Goal: Information Seeking & Learning: Learn about a topic

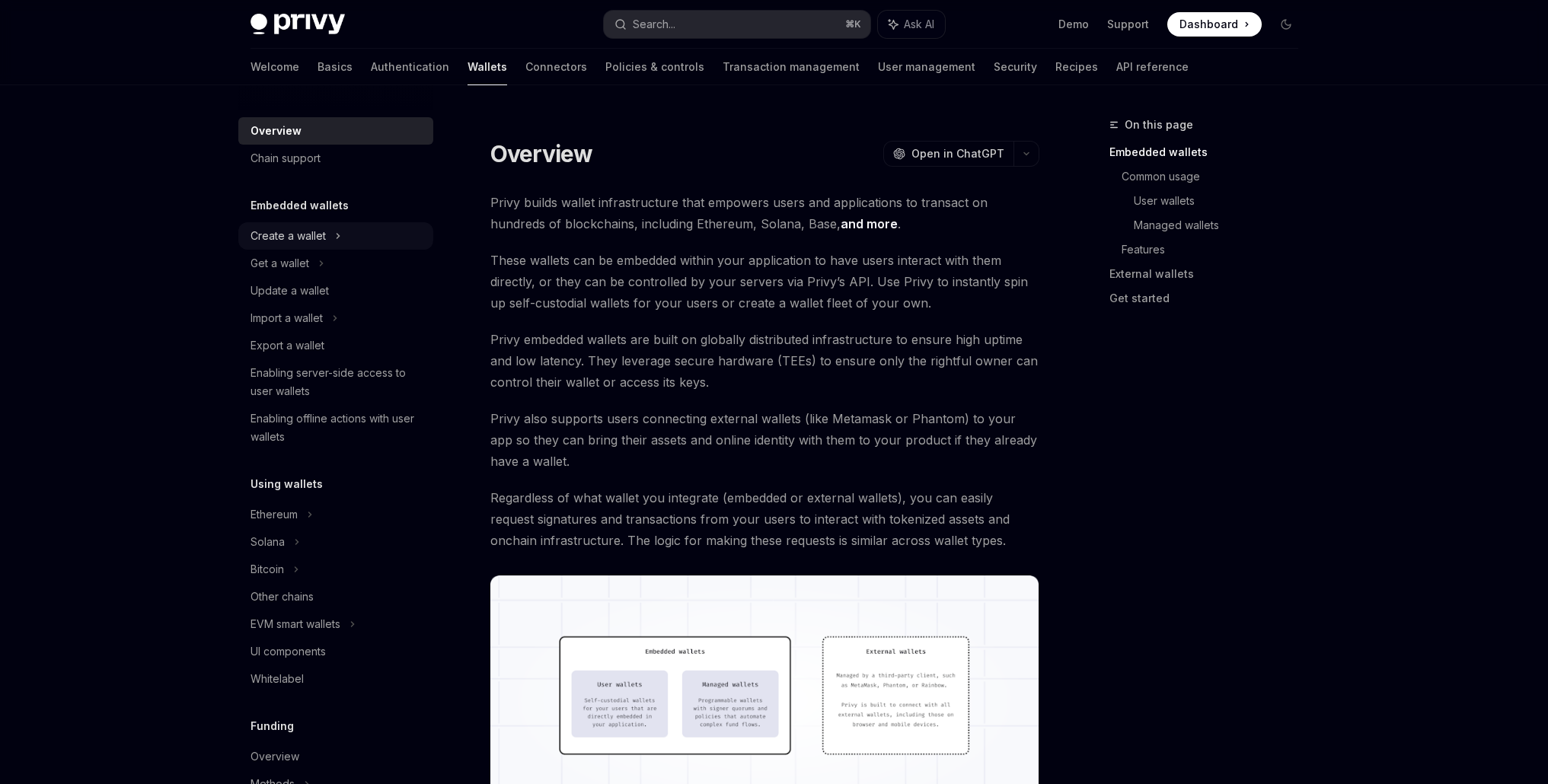
click at [316, 233] on div "Create a wallet" at bounding box center [288, 235] width 75 height 19
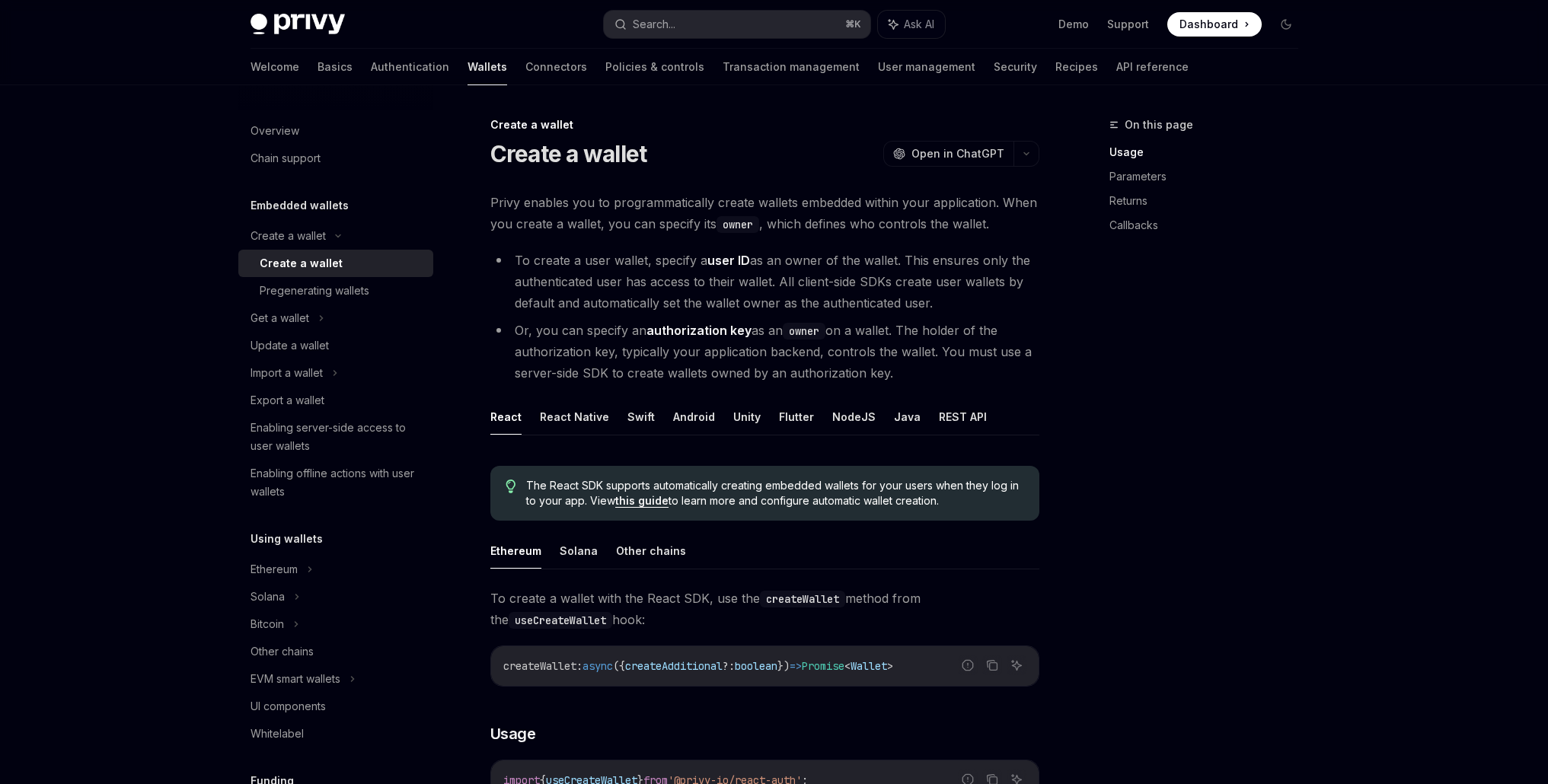
click at [330, 260] on div "Create a wallet" at bounding box center [301, 263] width 83 height 19
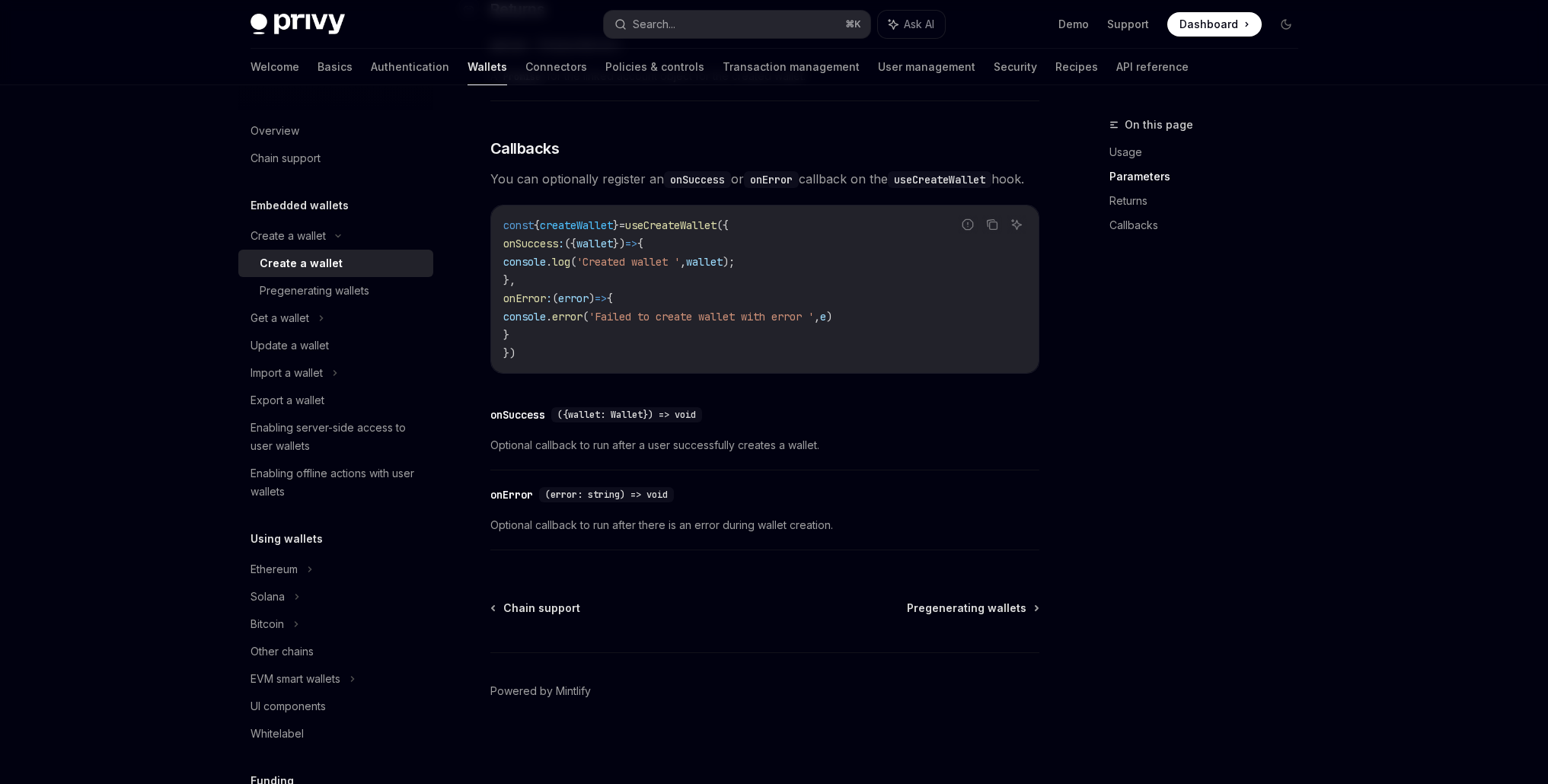
scroll to position [1035, 0]
click at [966, 602] on span "Pregenerating wallets" at bounding box center [966, 608] width 119 height 15
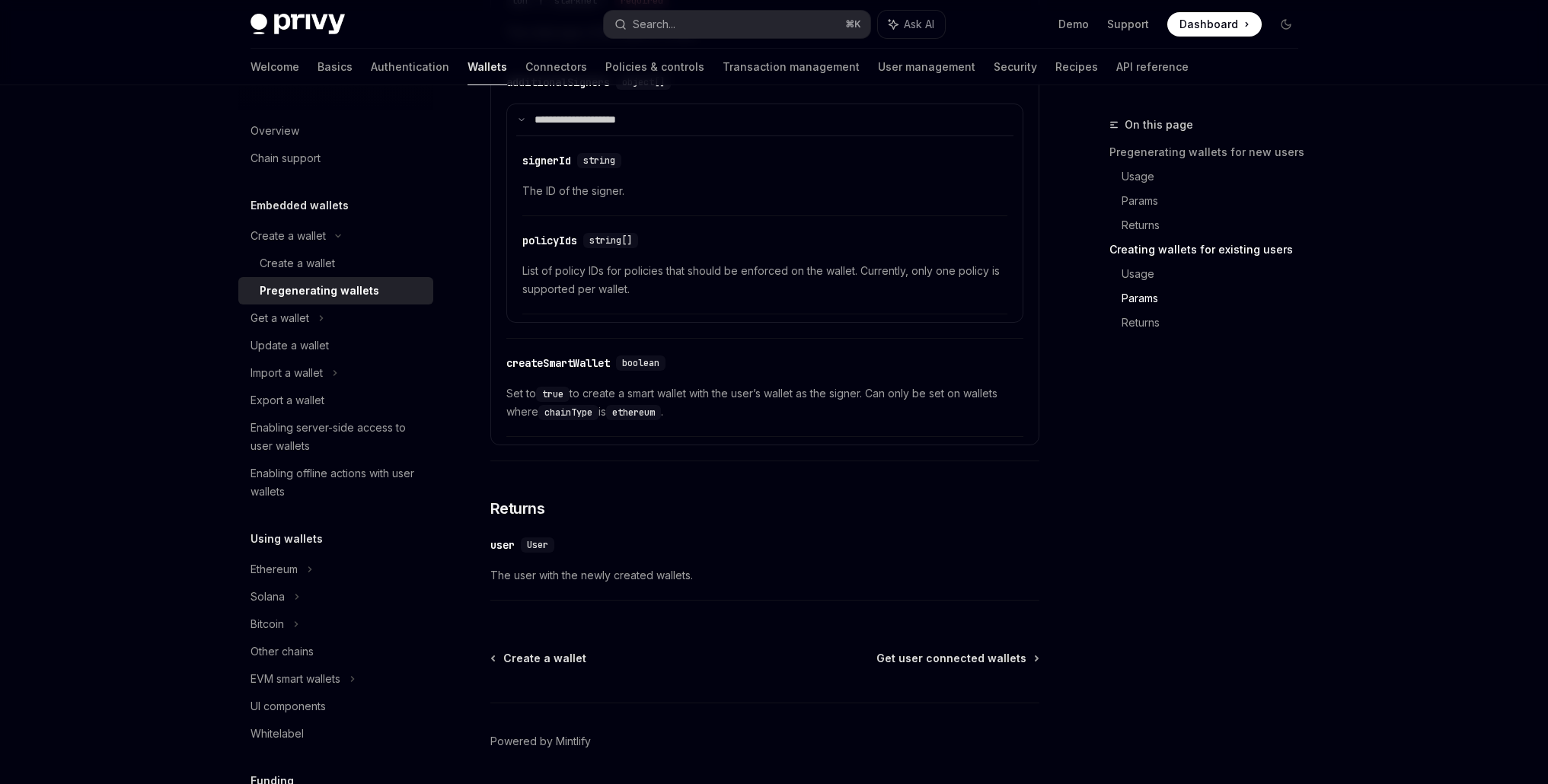
scroll to position [2727, 0]
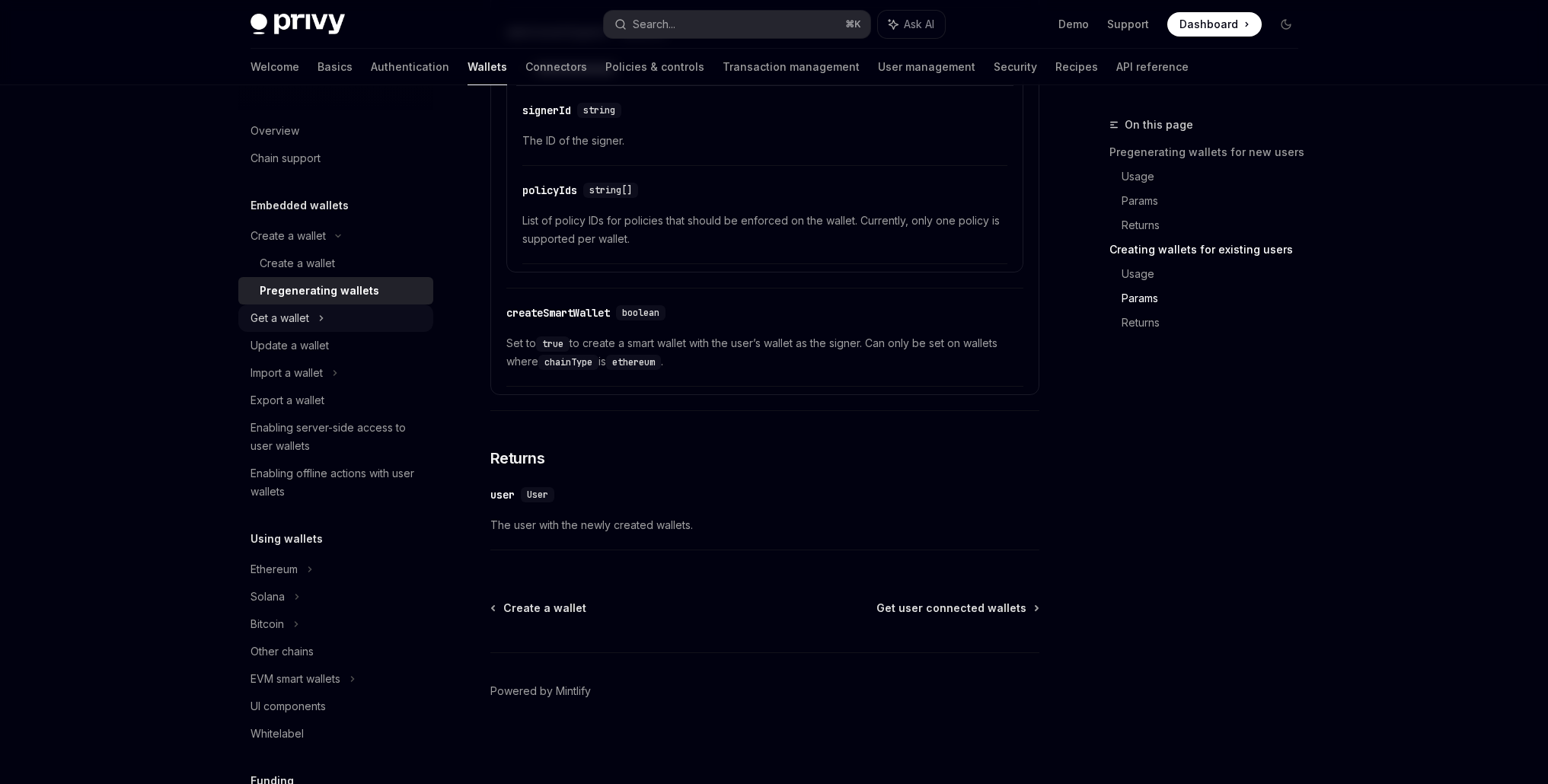
click at [320, 323] on icon at bounding box center [321, 318] width 6 height 19
type textarea "*"
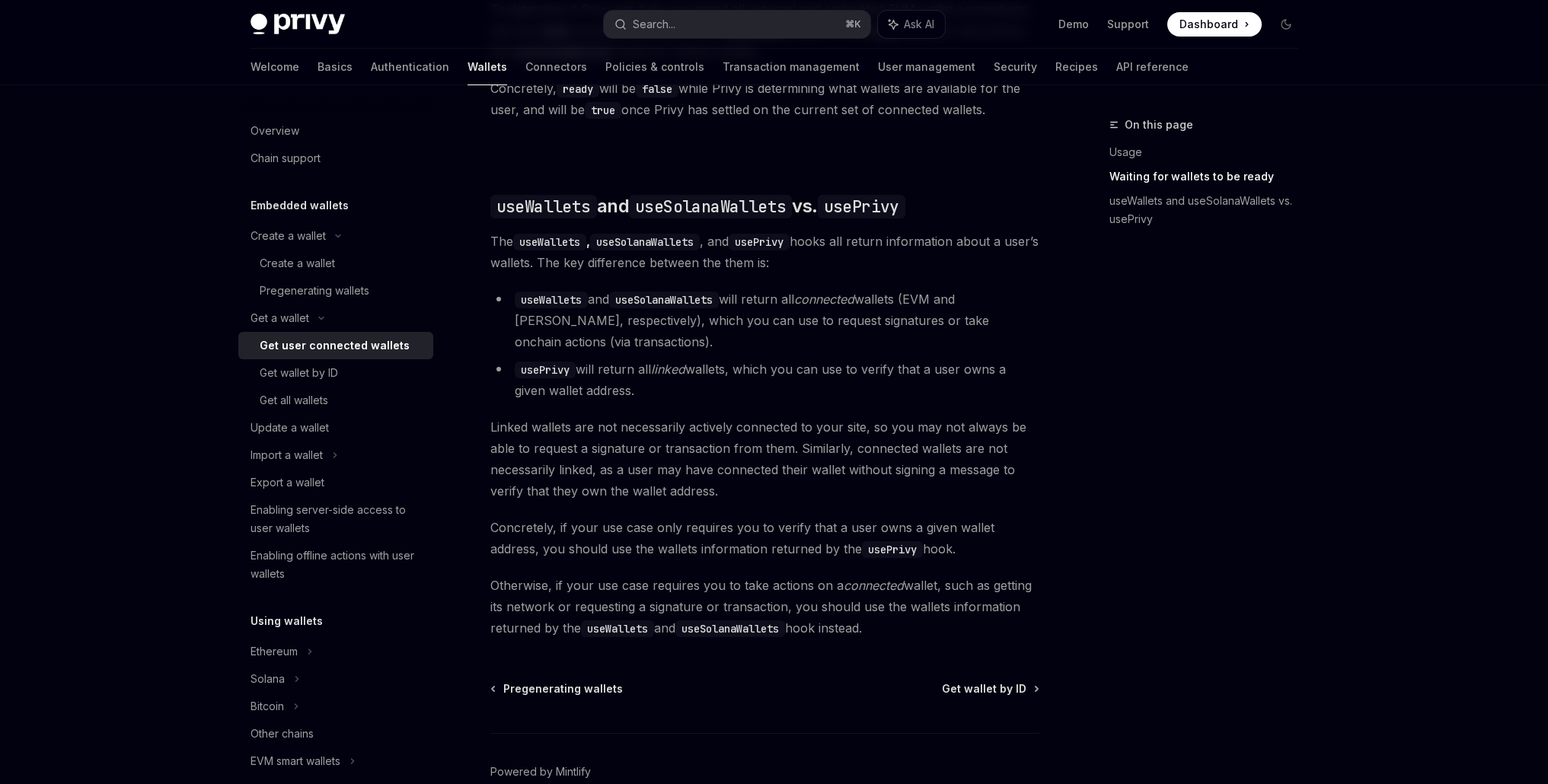
scroll to position [1102, 0]
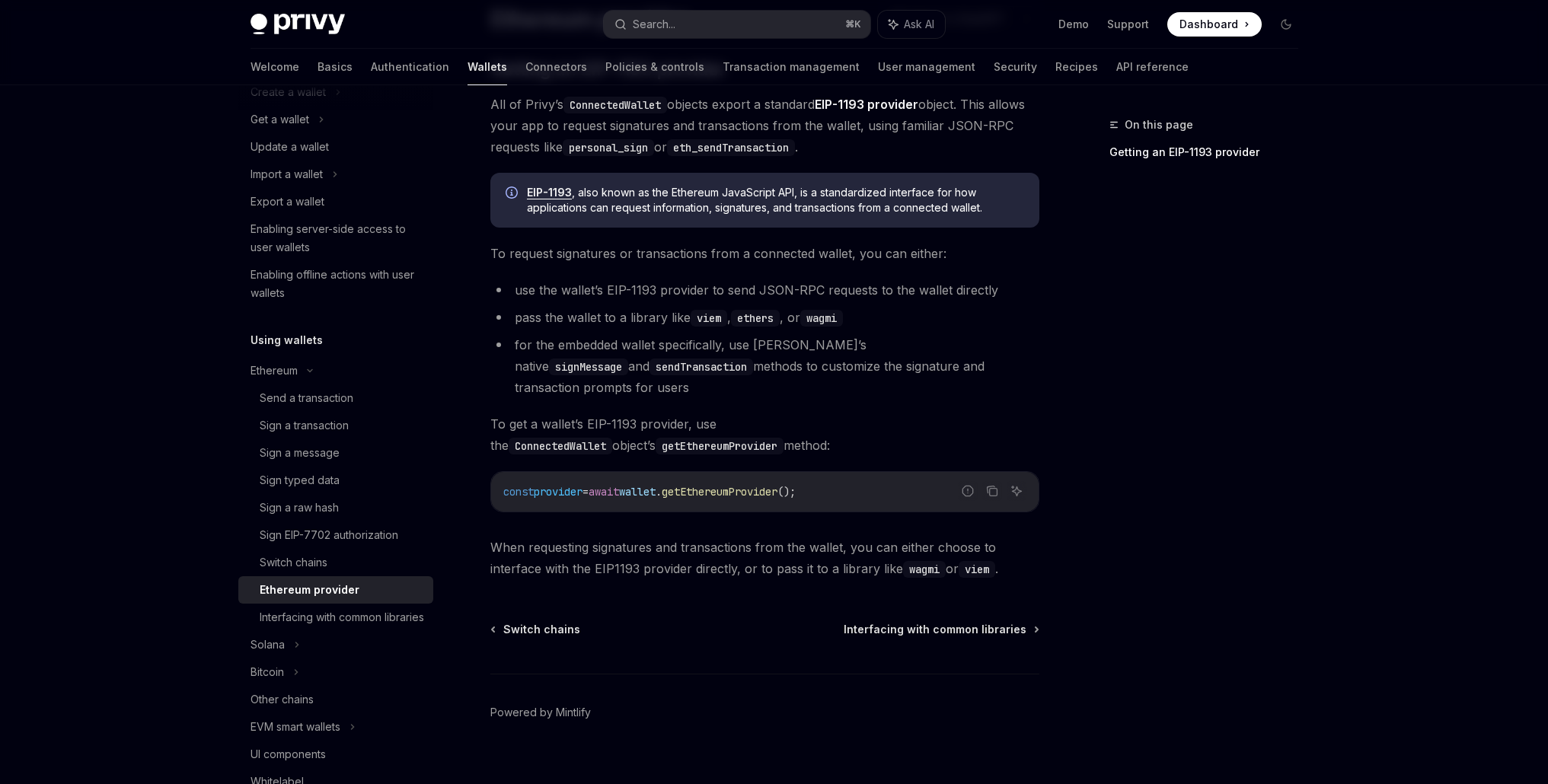
scroll to position [284, 0]
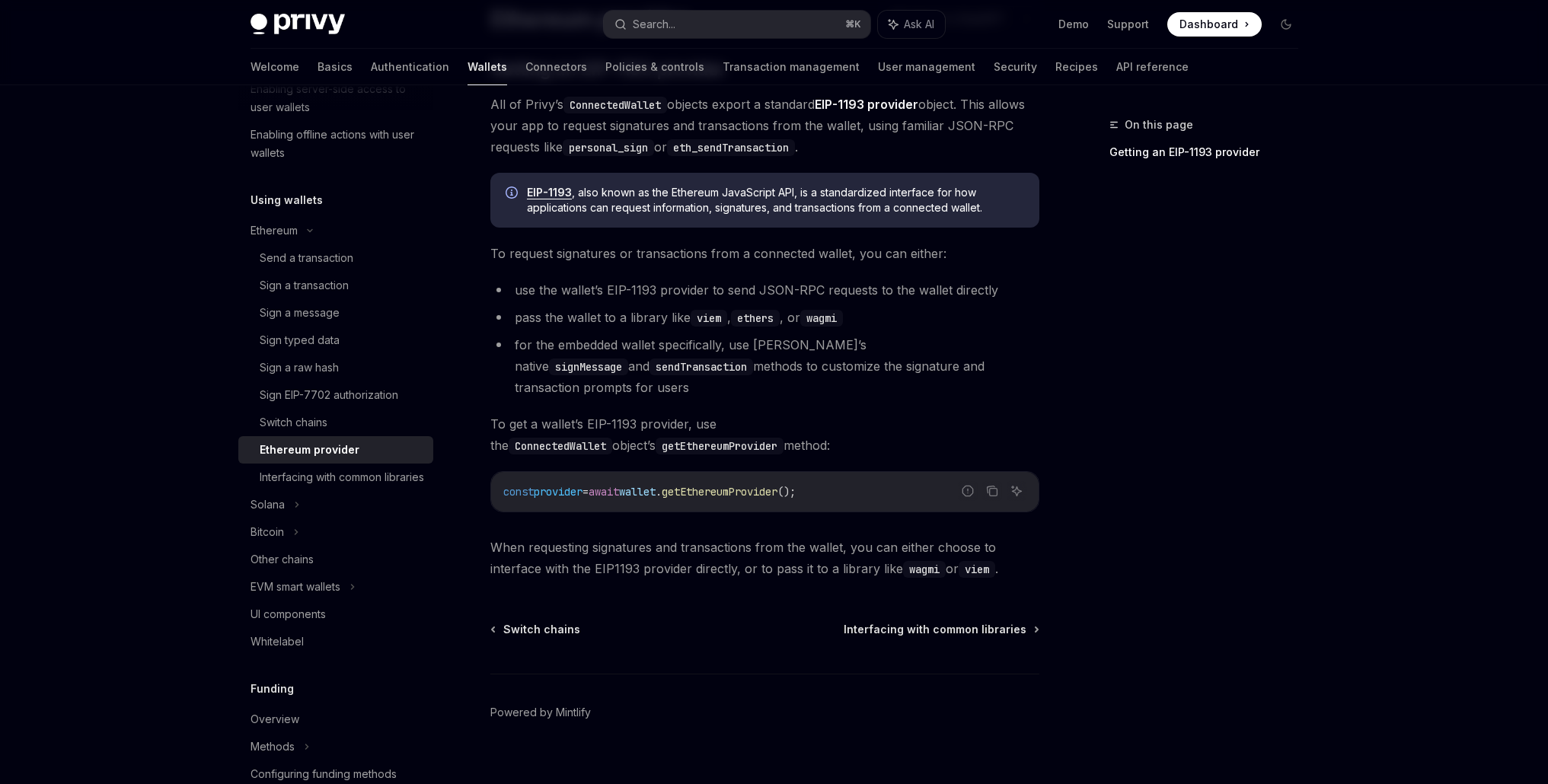
click at [1227, 489] on div "On this page Getting an EIP-1193 provider" at bounding box center [1194, 449] width 232 height 668
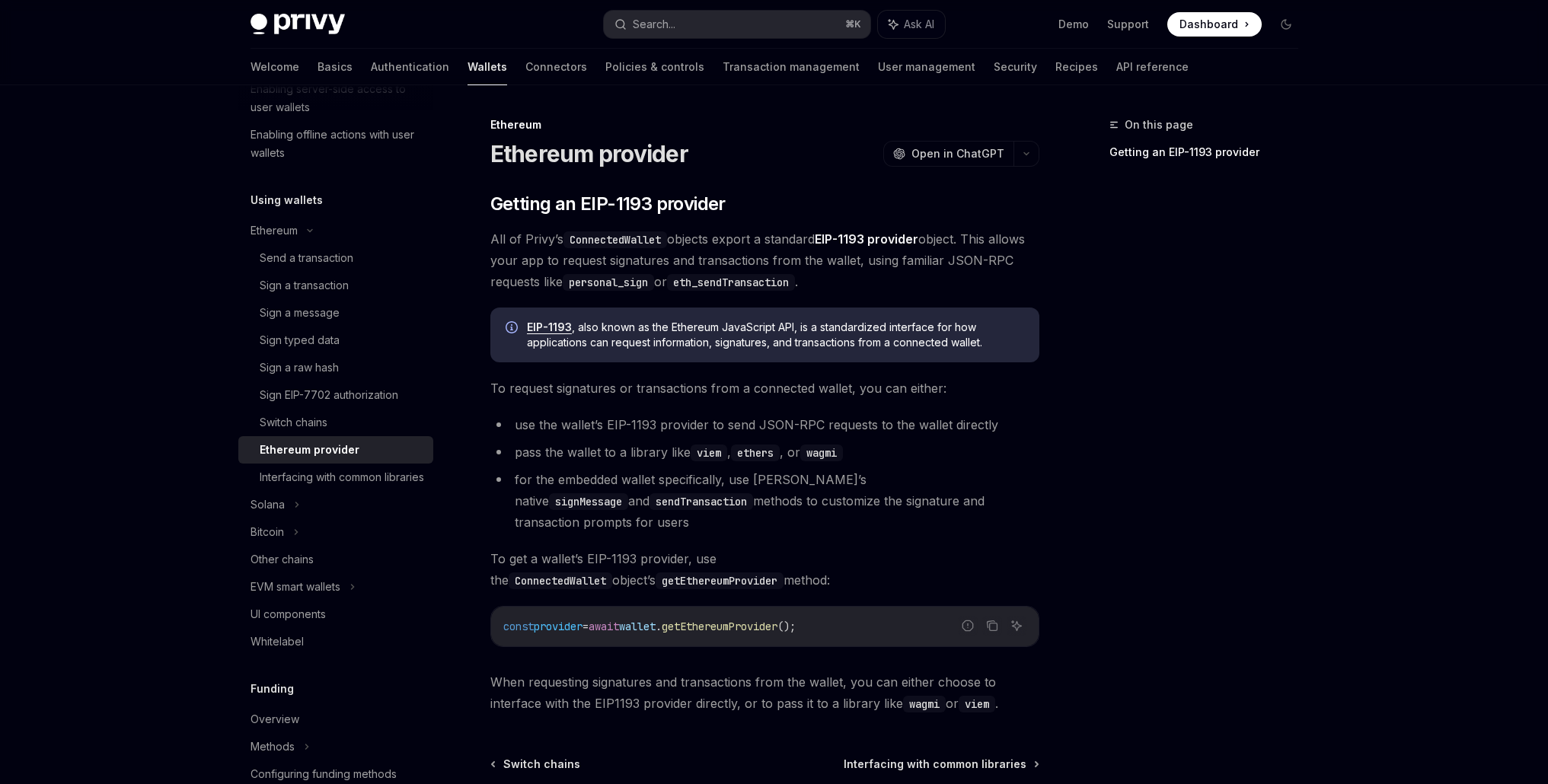
scroll to position [135, 0]
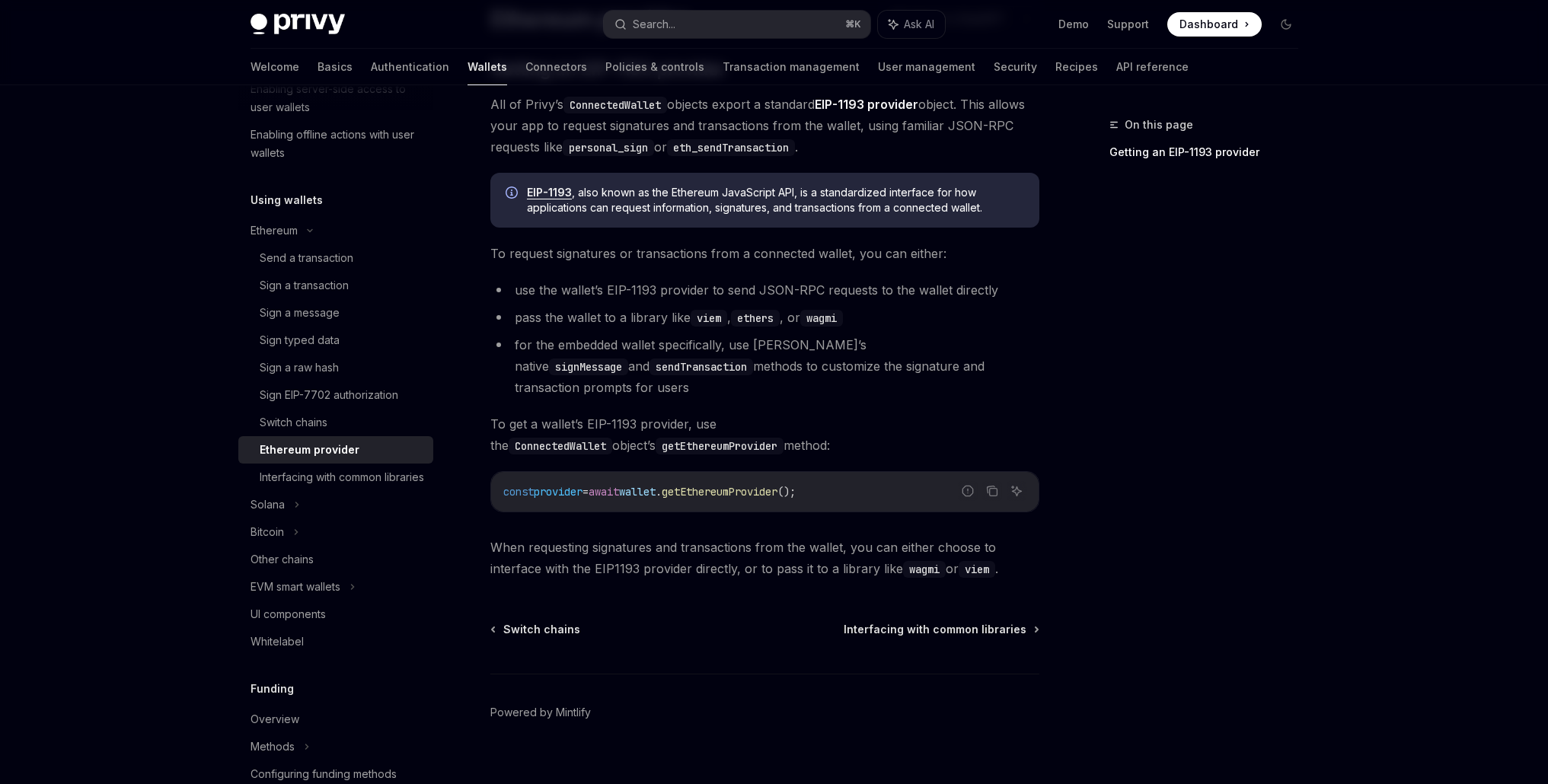
click at [1459, 403] on div "Privy Docs home page Search... ⌘ K Ask AI Demo Support Dashboard Dashboard Sear…" at bounding box center [774, 335] width 1548 height 940
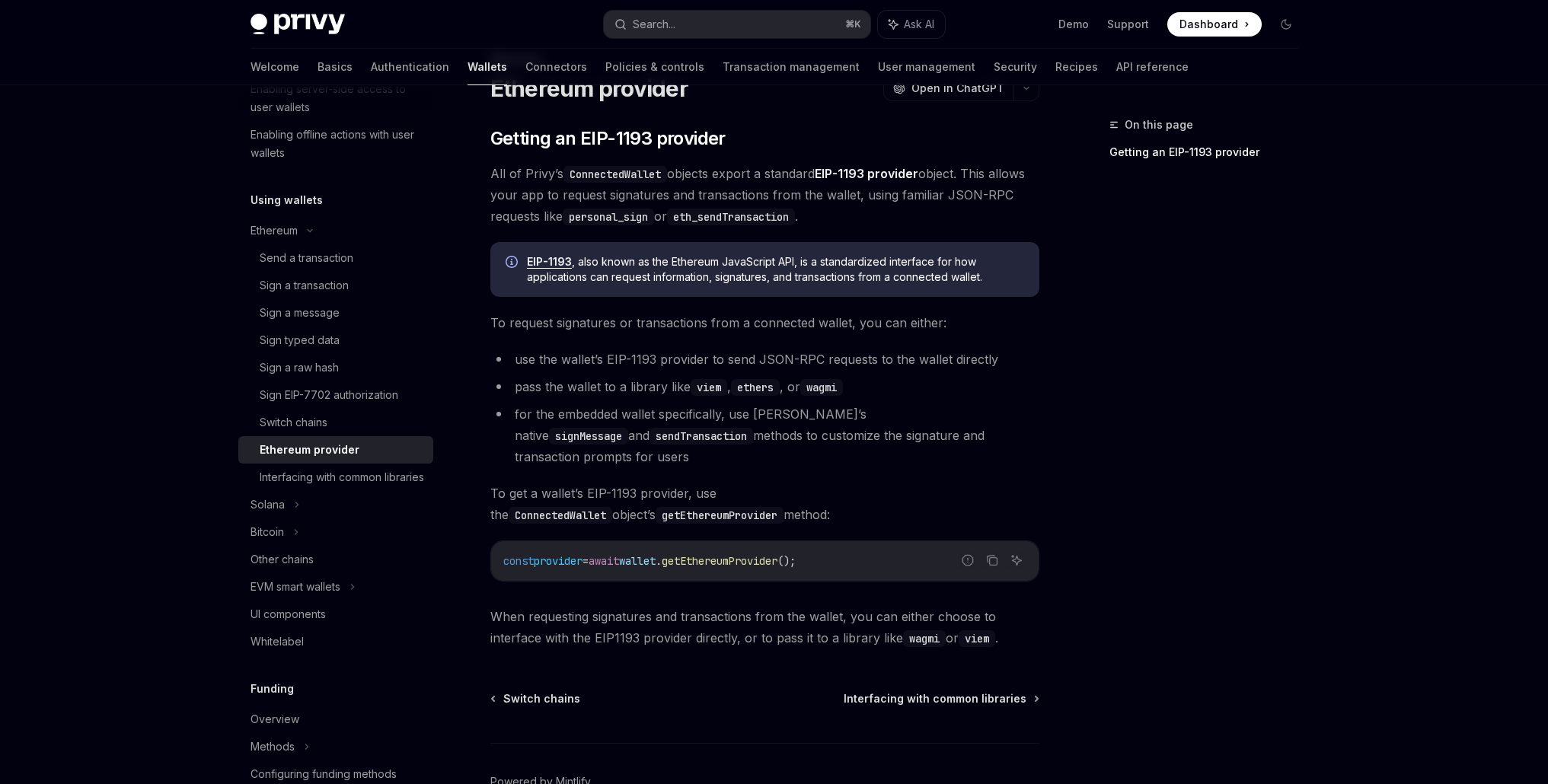
scroll to position [0, 0]
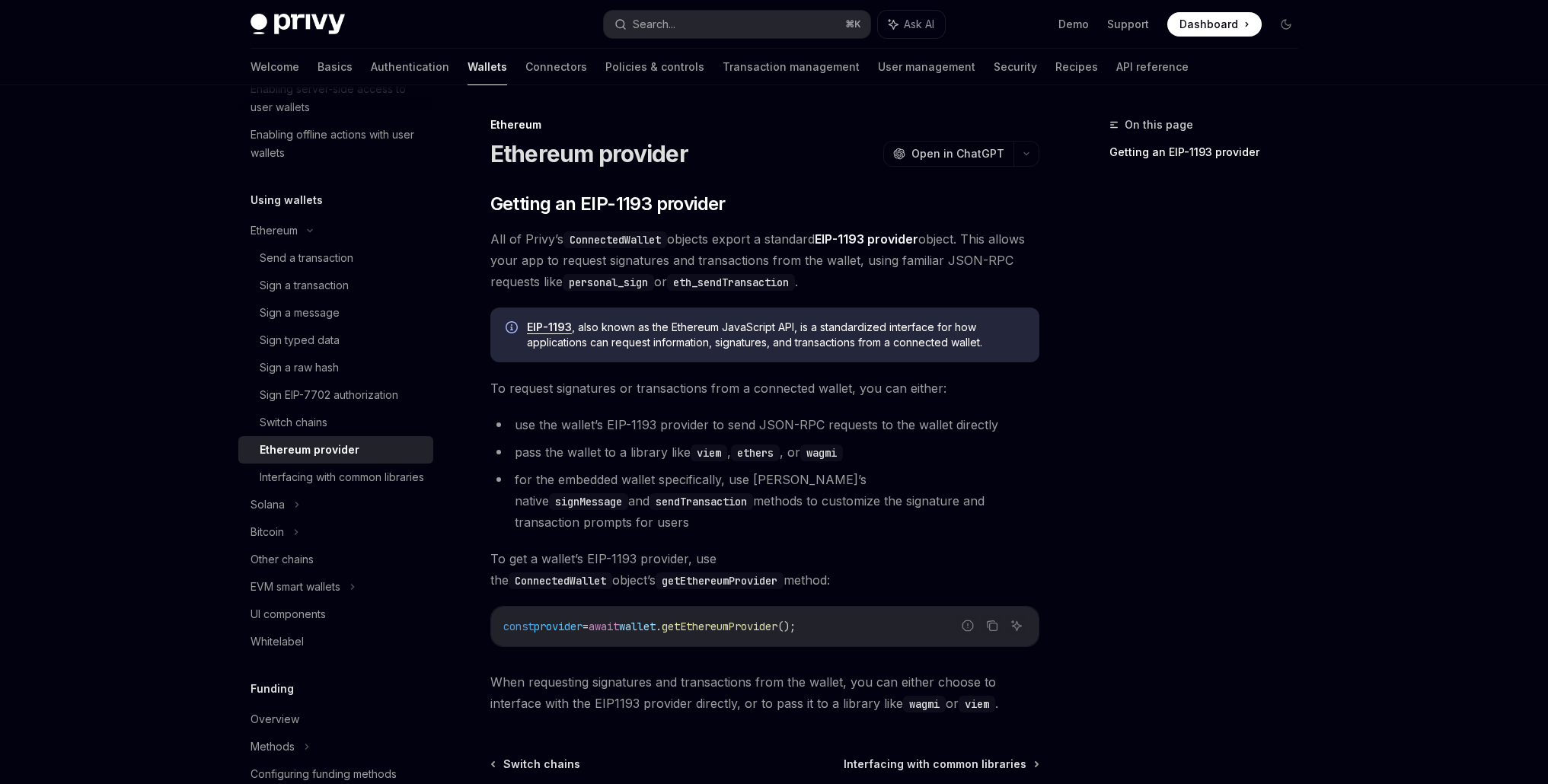
click at [1437, 353] on div "Privy Docs home page Search... ⌘ K Ask AI Demo Support Dashboard Dashboard Sear…" at bounding box center [774, 470] width 1548 height 940
click at [992, 616] on button "Copy the contents from the code block" at bounding box center [992, 625] width 20 height 20
click at [1135, 531] on div "On this page Getting an EIP-1193 provider" at bounding box center [1194, 449] width 232 height 668
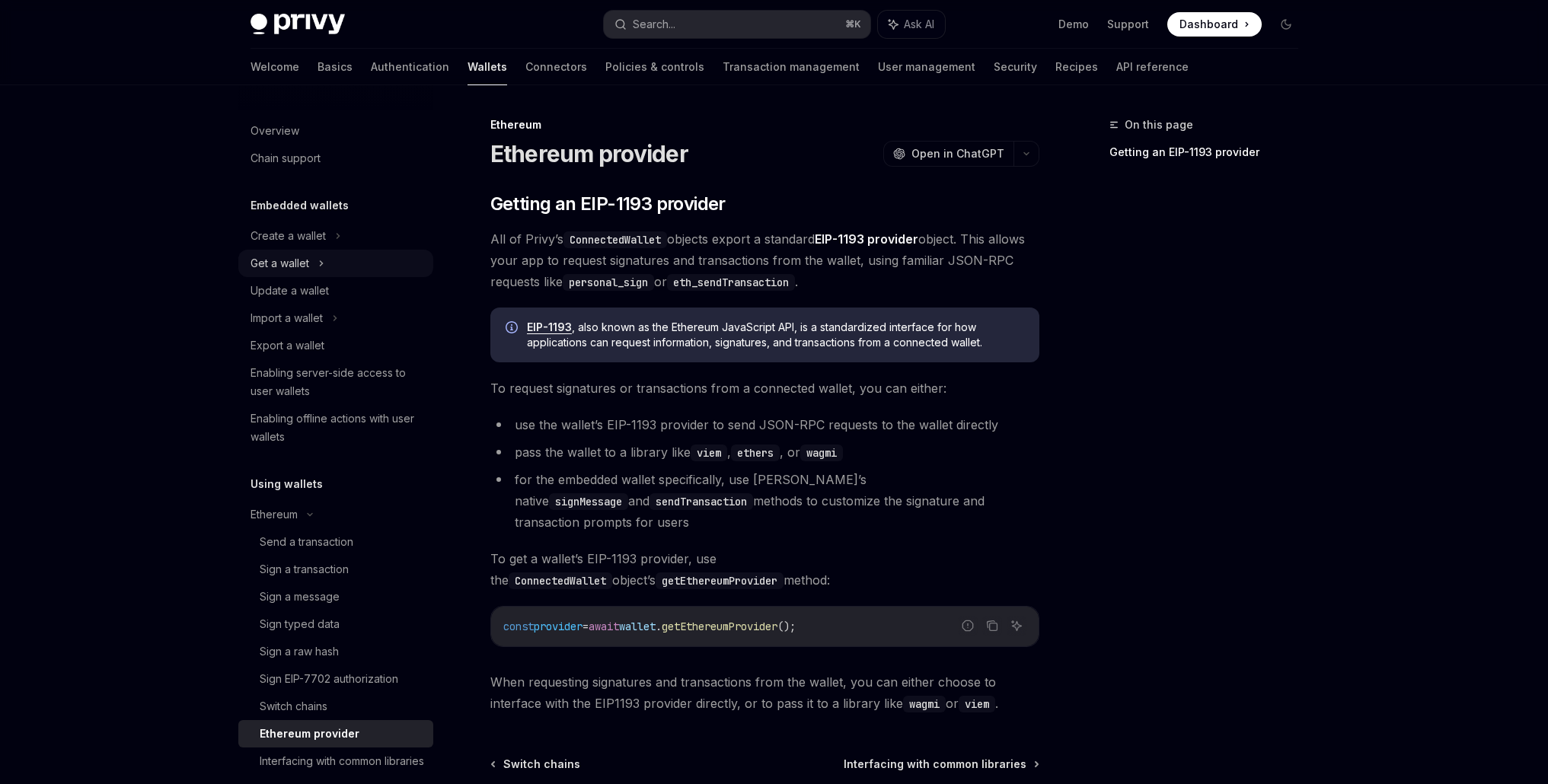
click at [285, 256] on div "Get a wallet" at bounding box center [279, 263] width 58 height 19
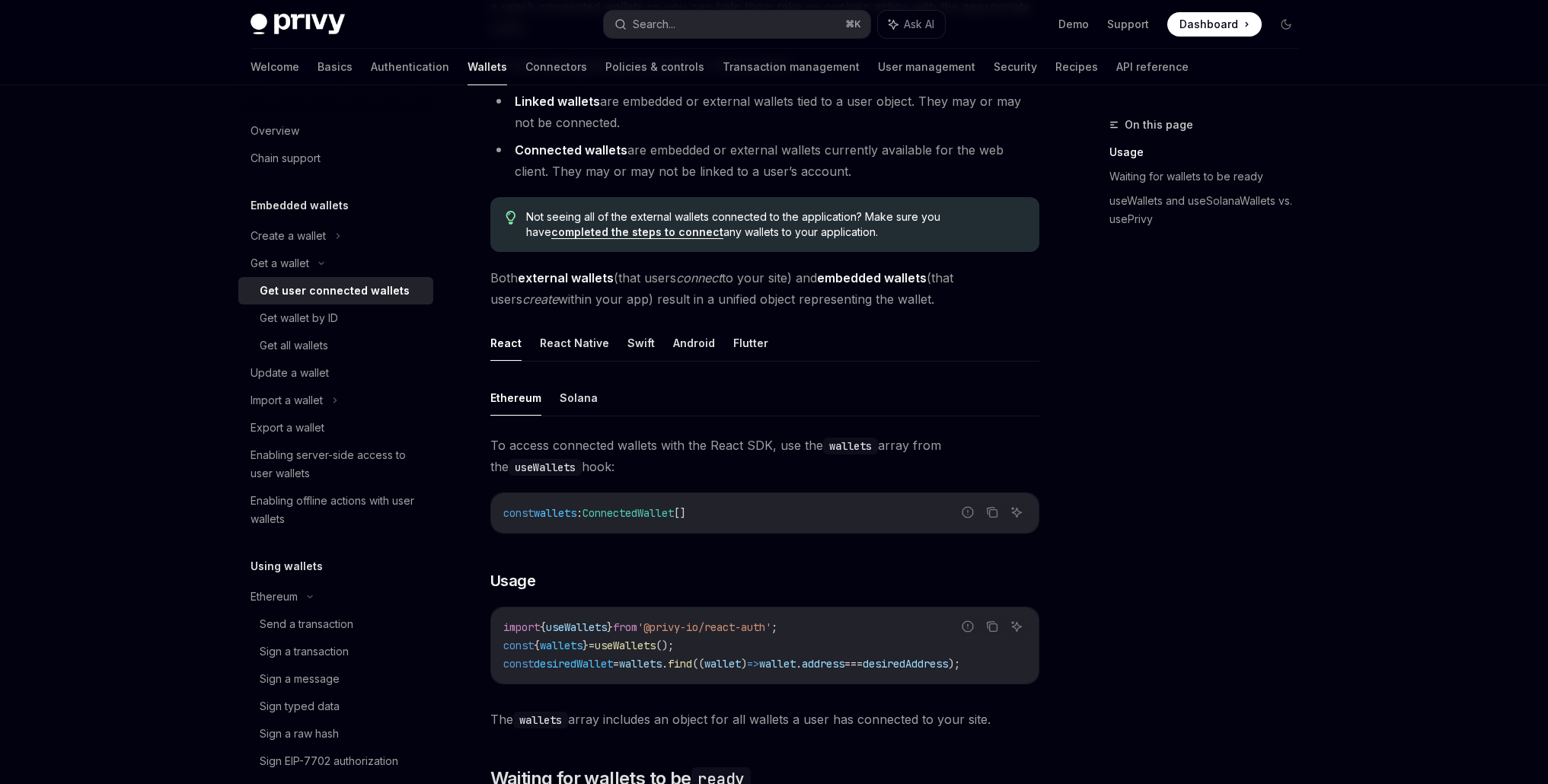
scroll to position [220, 0]
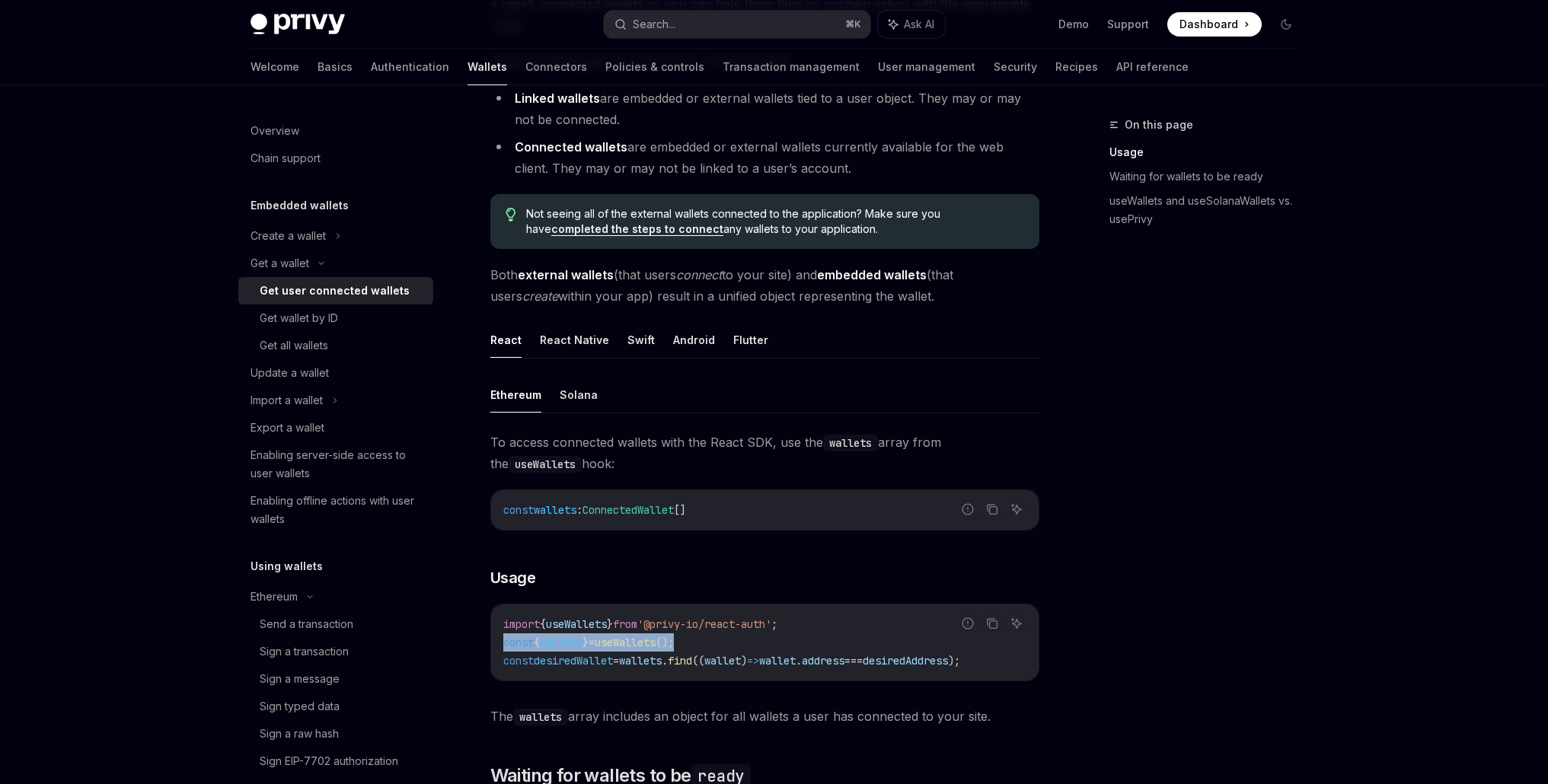
drag, startPoint x: 725, startPoint y: 639, endPoint x: 504, endPoint y: 648, distance: 221.2
click at [504, 648] on code "import { useWallets } from '@privy-io/react-auth' ; const { wallets } = useWall…" at bounding box center [765, 642] width 523 height 55
copy span "const { wallets } = useWallets ();"
type textarea "*"
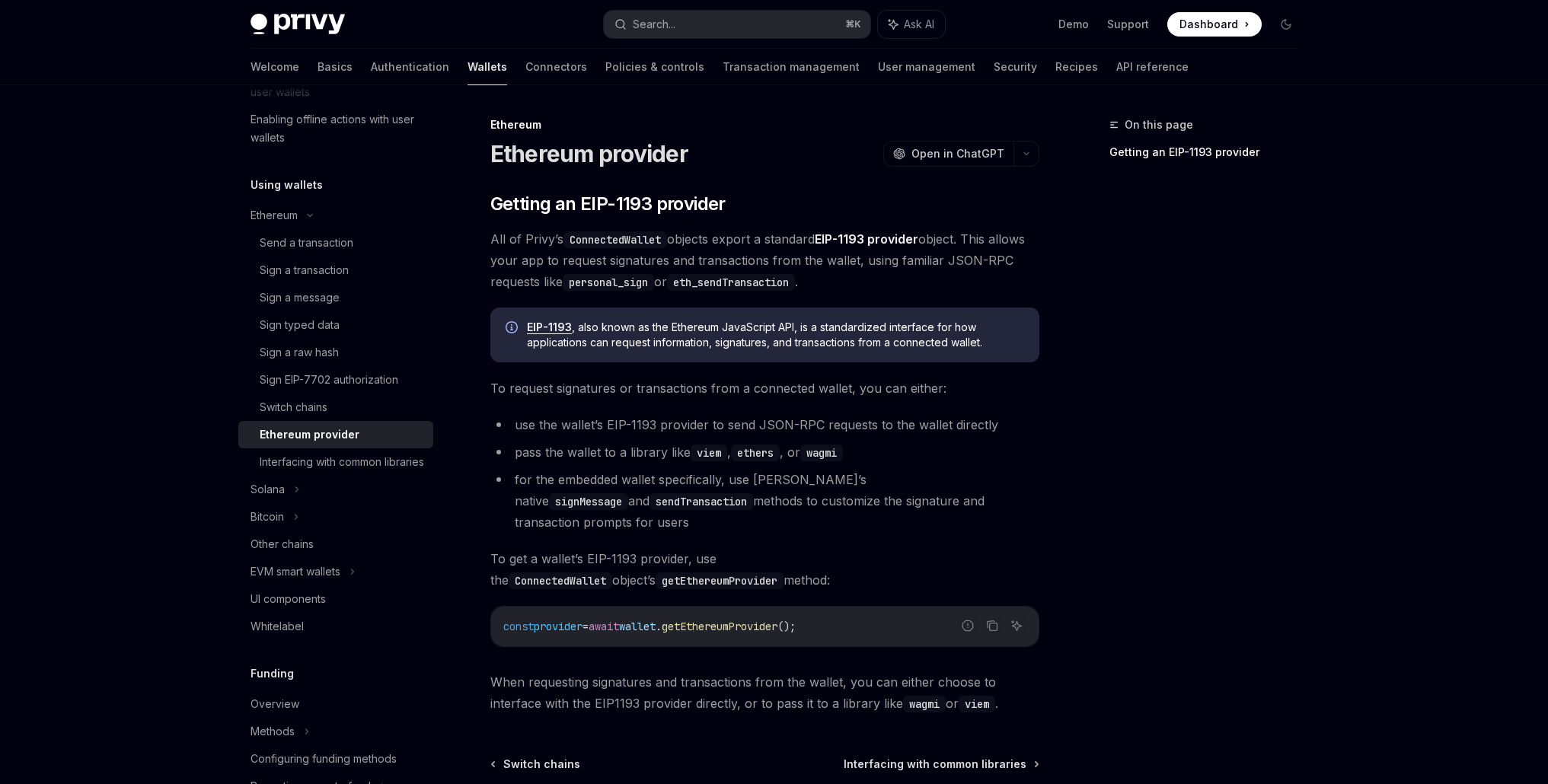
click at [744, 620] on span "getEthereumProvider" at bounding box center [718, 626] width 115 height 14
copy span "getEthereumProvider"
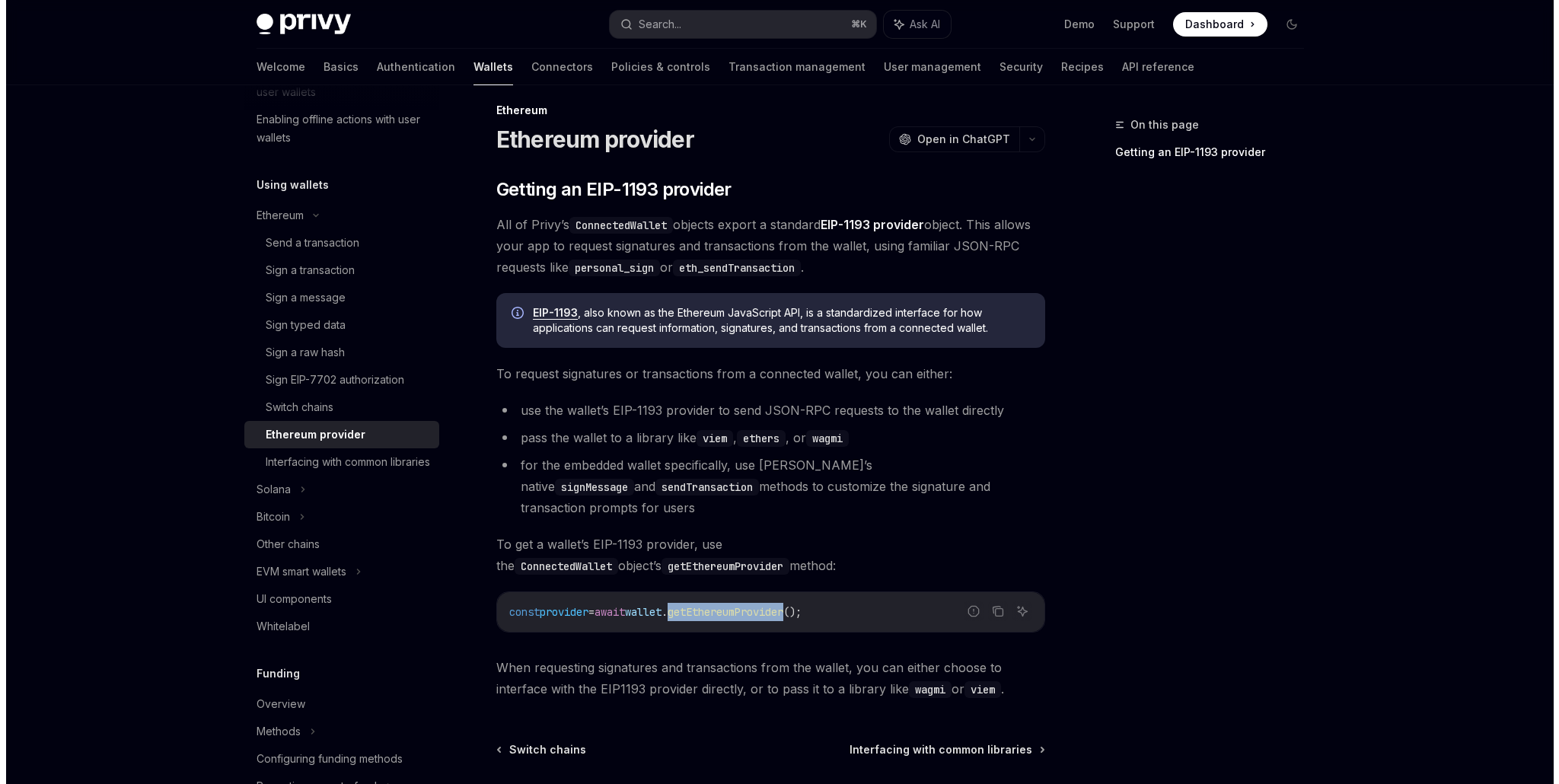
scroll to position [31, 0]
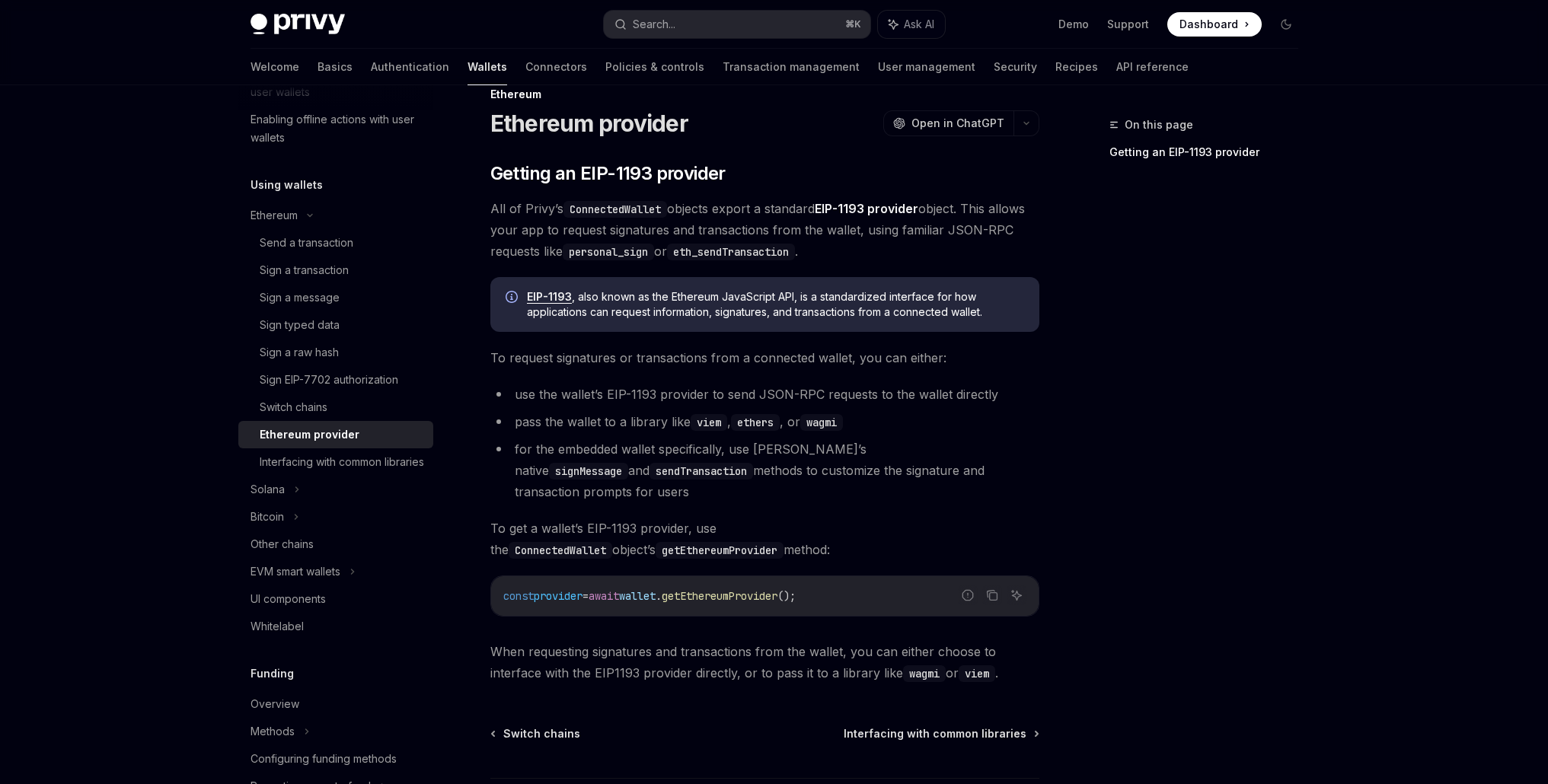
click at [1105, 517] on div "On this page Getting an EIP-1193 provider" at bounding box center [1194, 449] width 232 height 668
drag, startPoint x: 713, startPoint y: 577, endPoint x: 816, endPoint y: 571, distance: 103.2
click at [795, 589] on span "const provider = await wallet . getEthereumProvider ();" at bounding box center [649, 596] width 293 height 14
copy span "EthereumProvider"
click at [1165, 491] on div "On this page Getting an EIP-1193 provider" at bounding box center [1194, 449] width 232 height 668
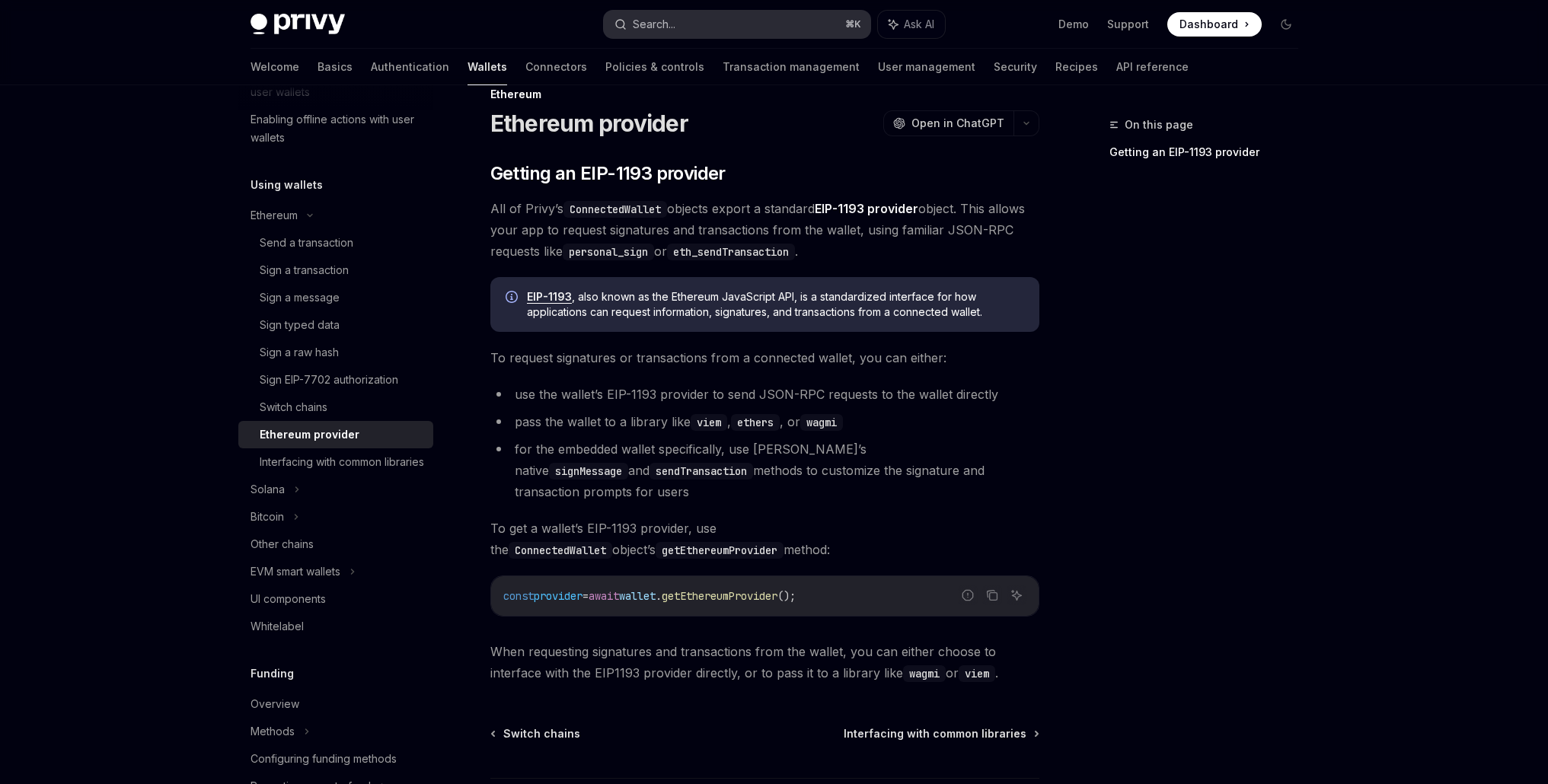
click at [721, 19] on button "Search... ⌘ K" at bounding box center [737, 25] width 266 height 28
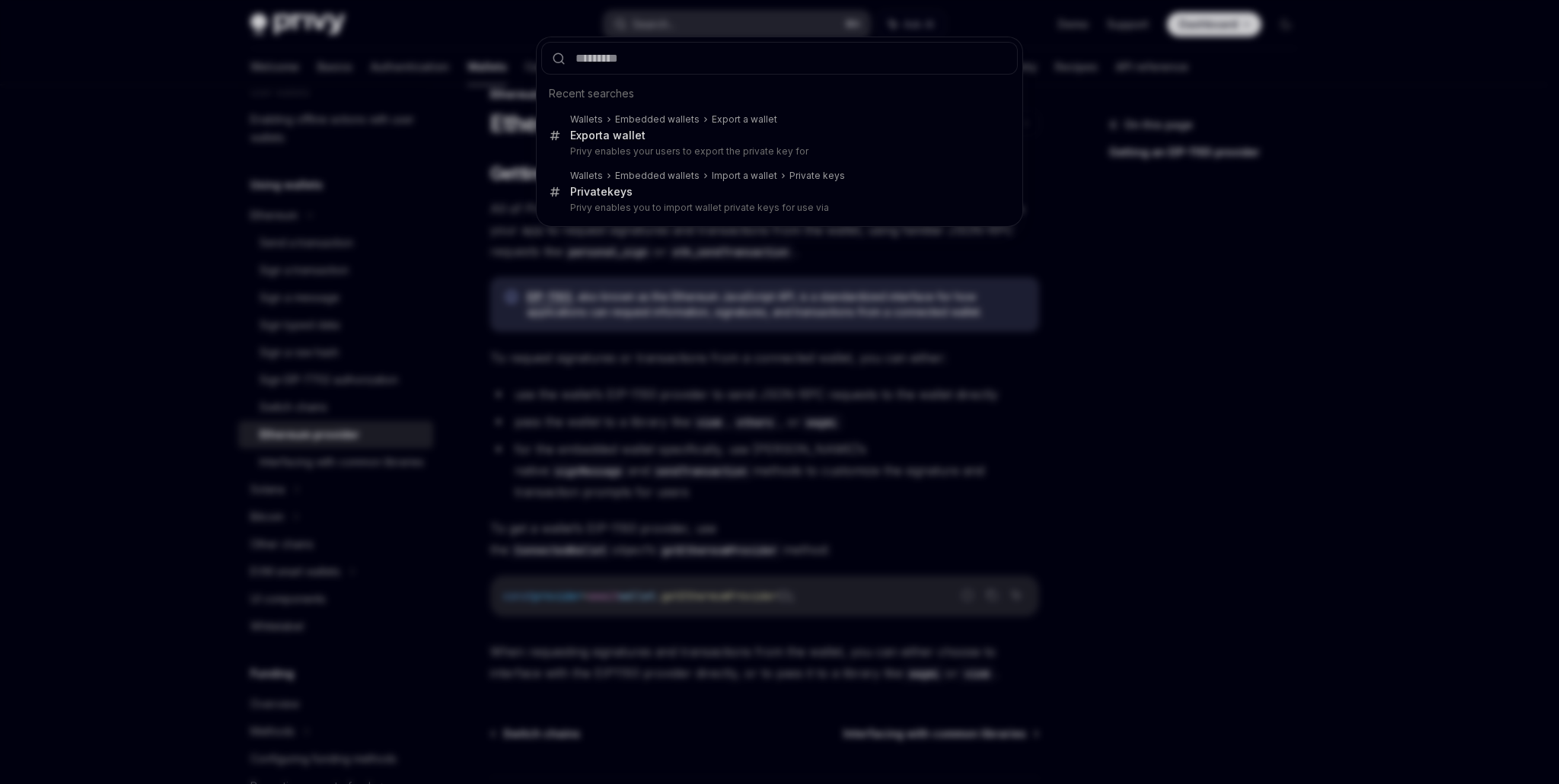
type input "**********"
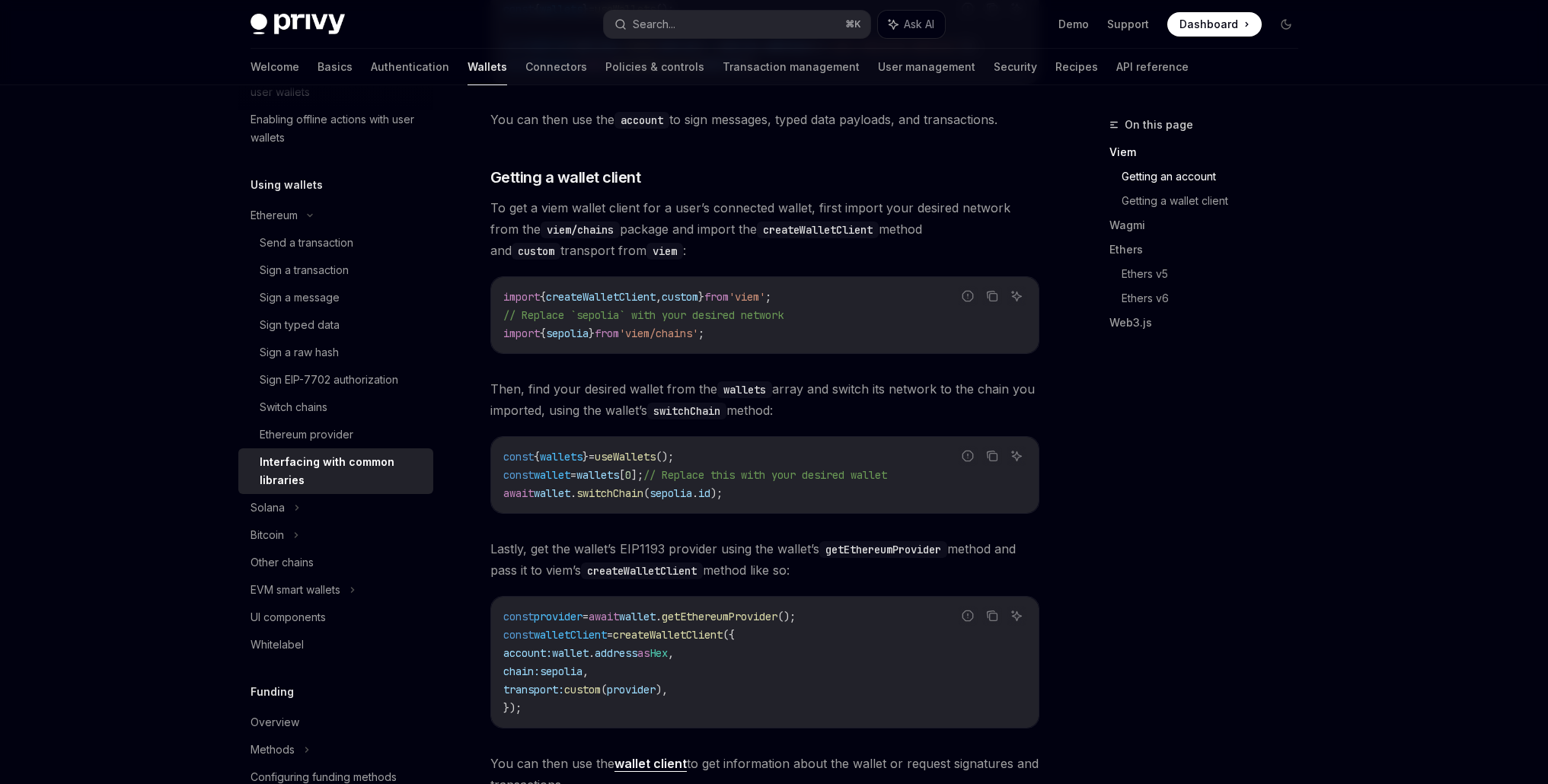
scroll to position [725, 0]
drag, startPoint x: 663, startPoint y: 482, endPoint x: 500, endPoint y: 489, distance: 163.2
click at [500, 489] on div "const { wallets } = useWallets (); const wallet = wallets [ 0 ]; // Replace thi…" at bounding box center [764, 475] width 547 height 76
copy span "const wallet = wallets [ 0 ]"
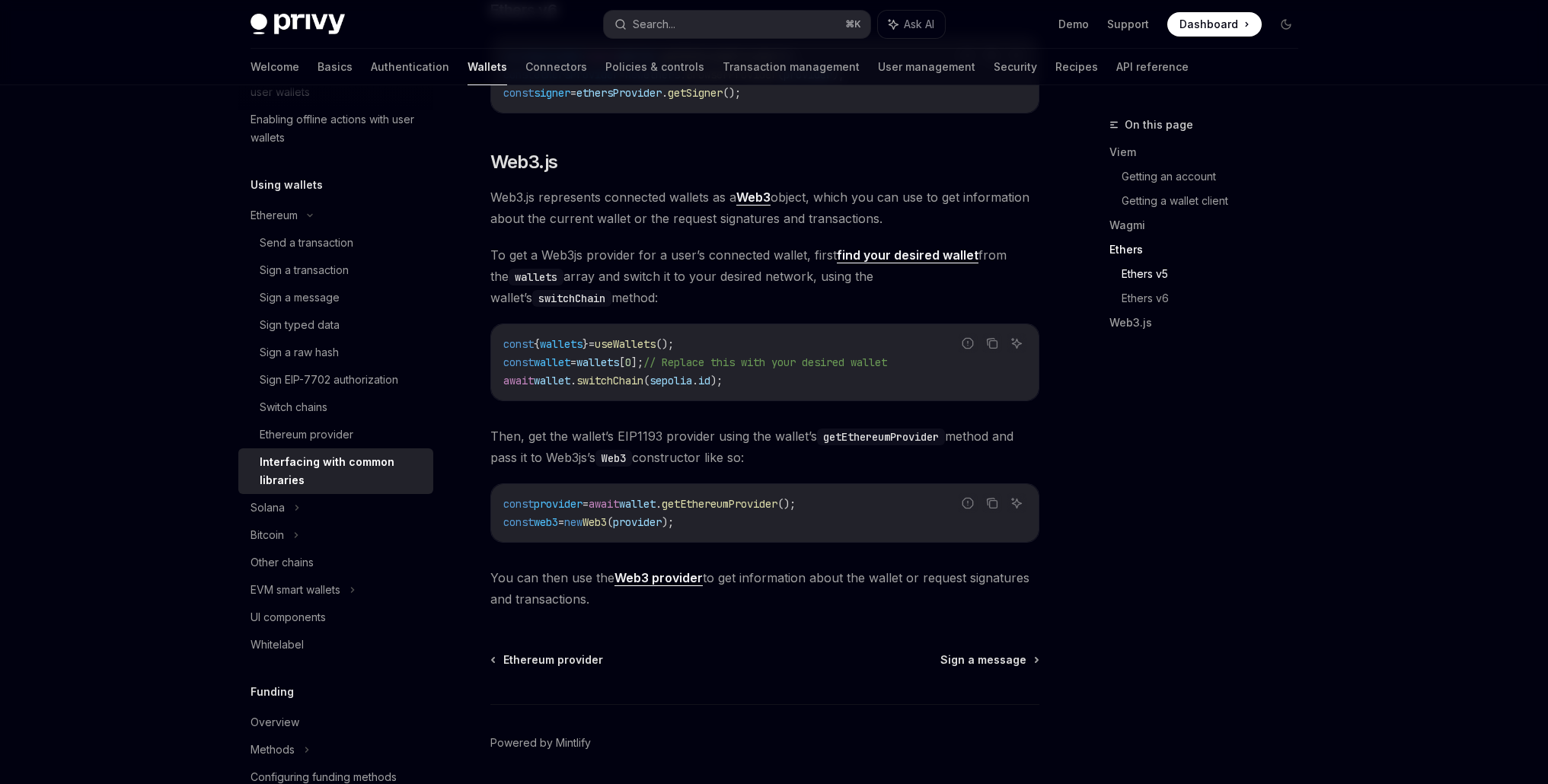
scroll to position [1847, 0]
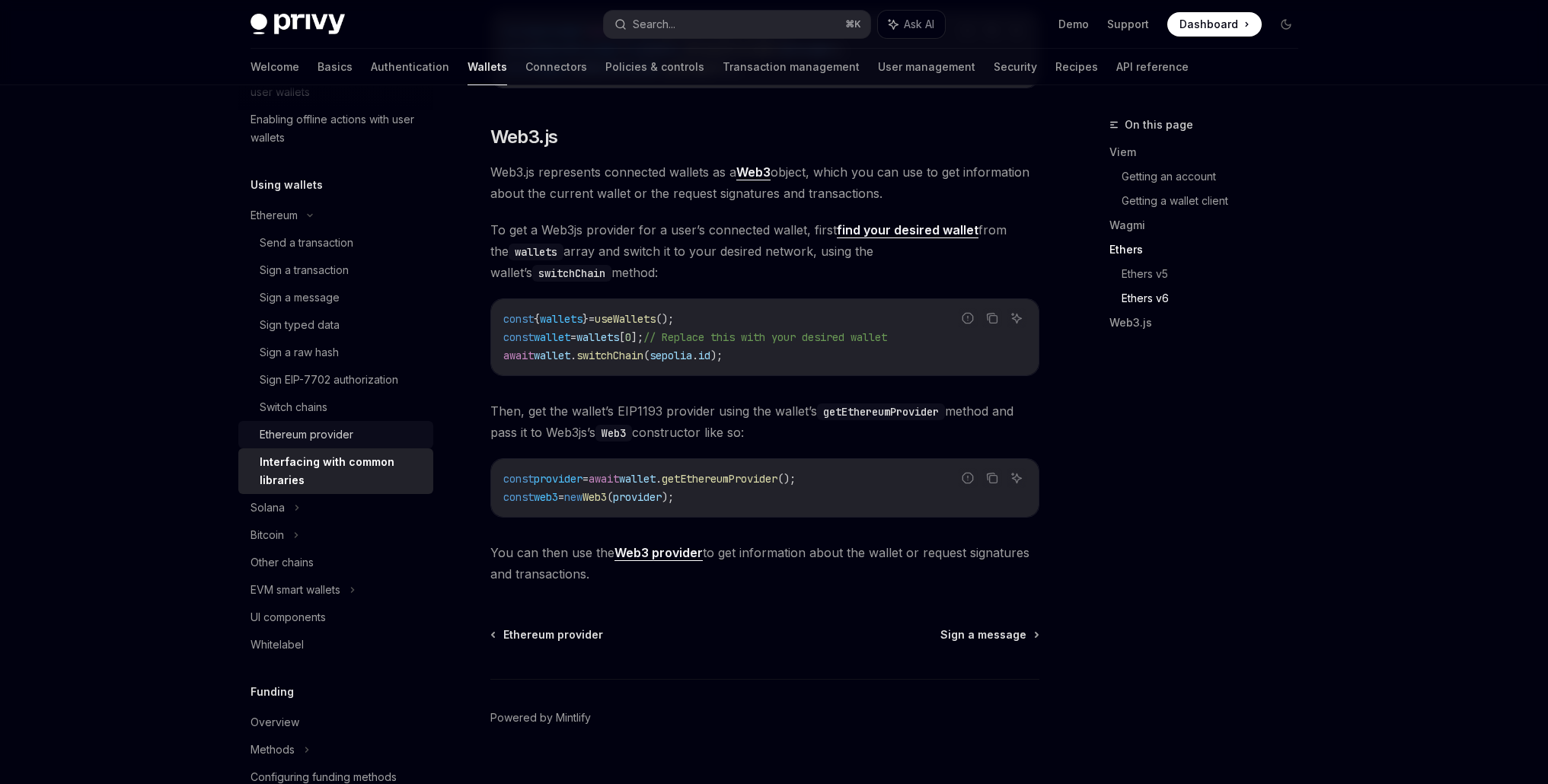
click at [350, 440] on div "Ethereum provider" at bounding box center [305, 434] width 94 height 19
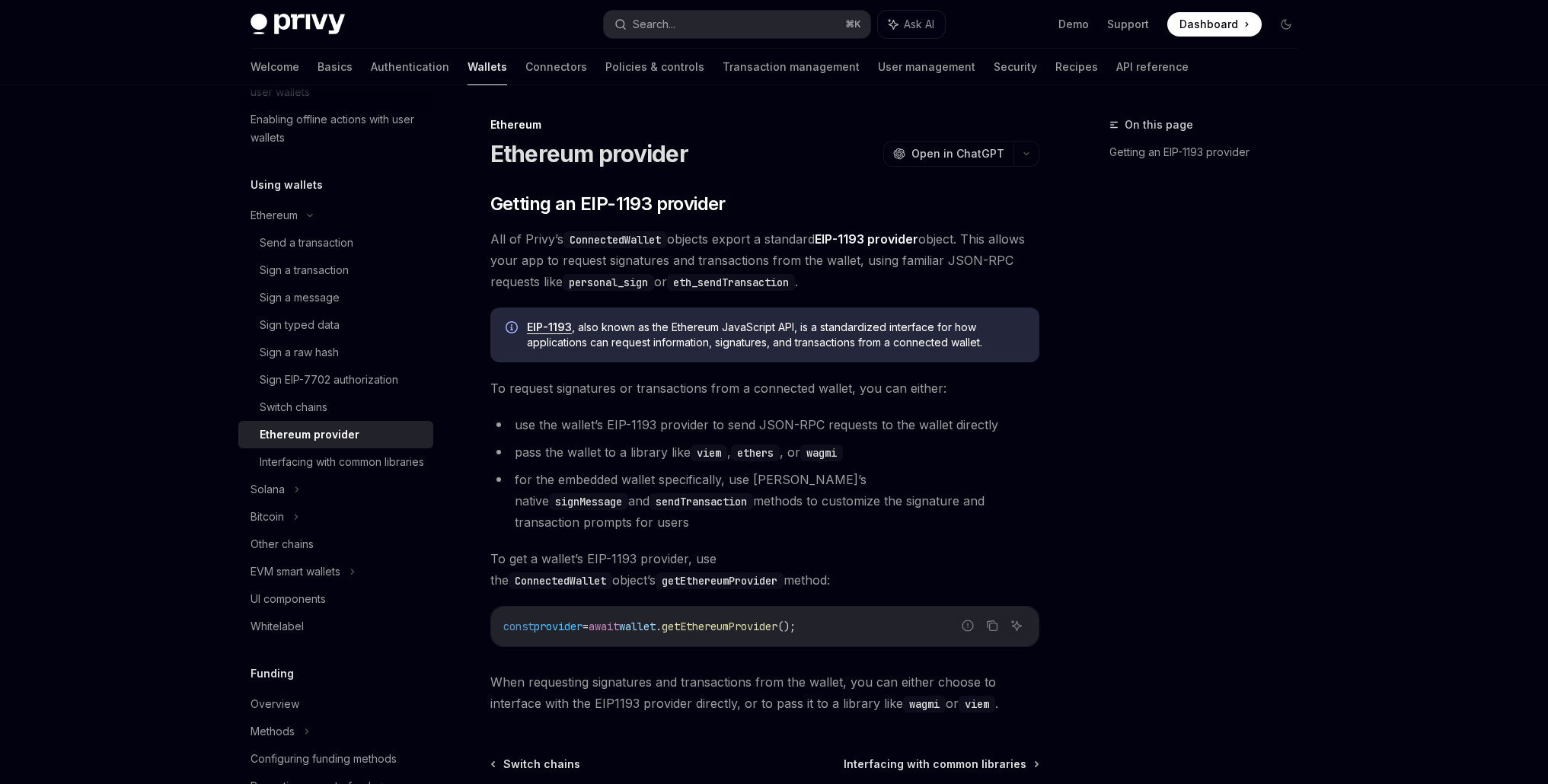
click at [329, 433] on div "Ethereum provider" at bounding box center [308, 434] width 100 height 19
click at [346, 467] on div "Interfacing with common libraries" at bounding box center [341, 462] width 165 height 19
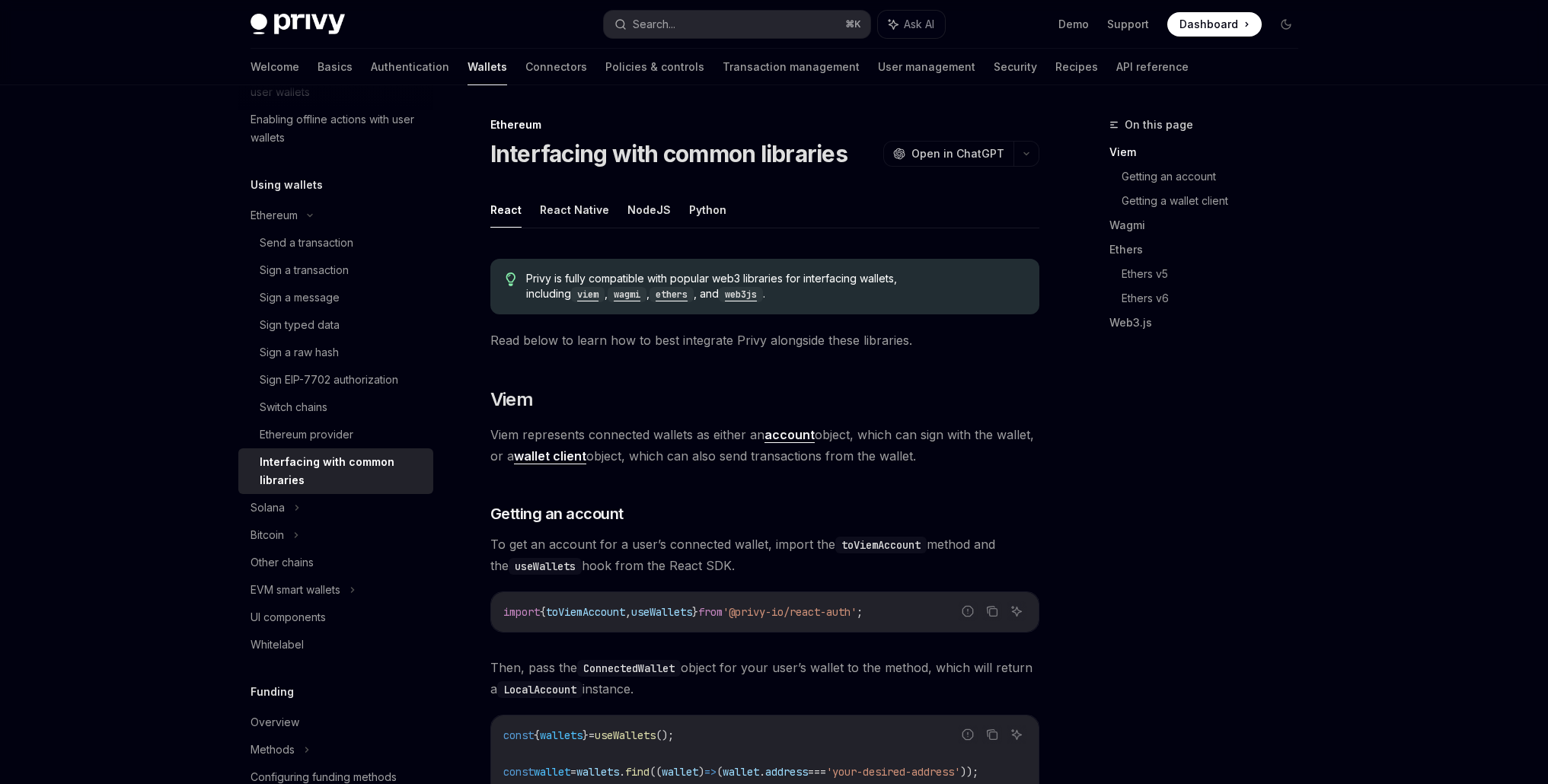
type textarea "*"
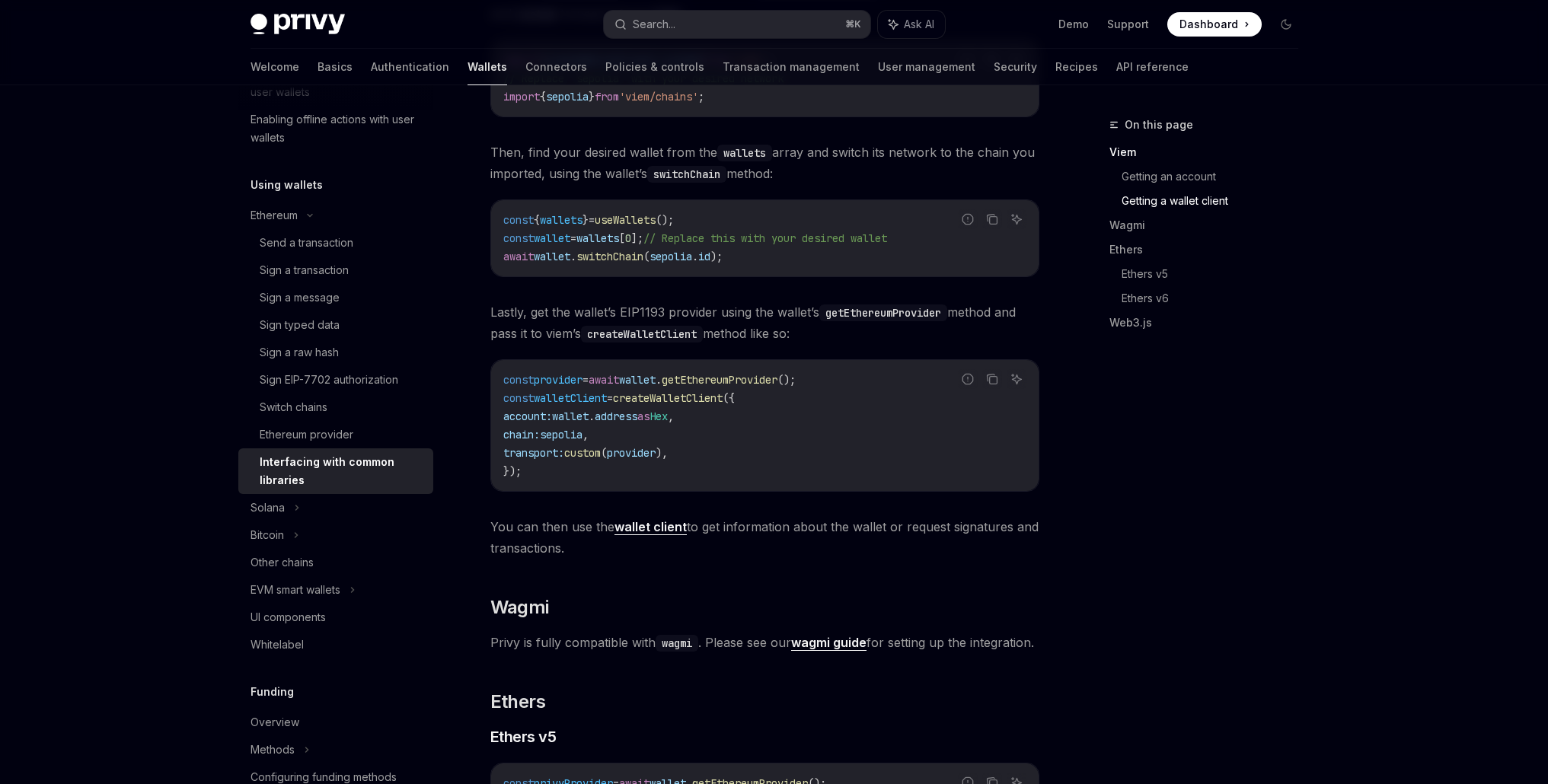
scroll to position [1139, 0]
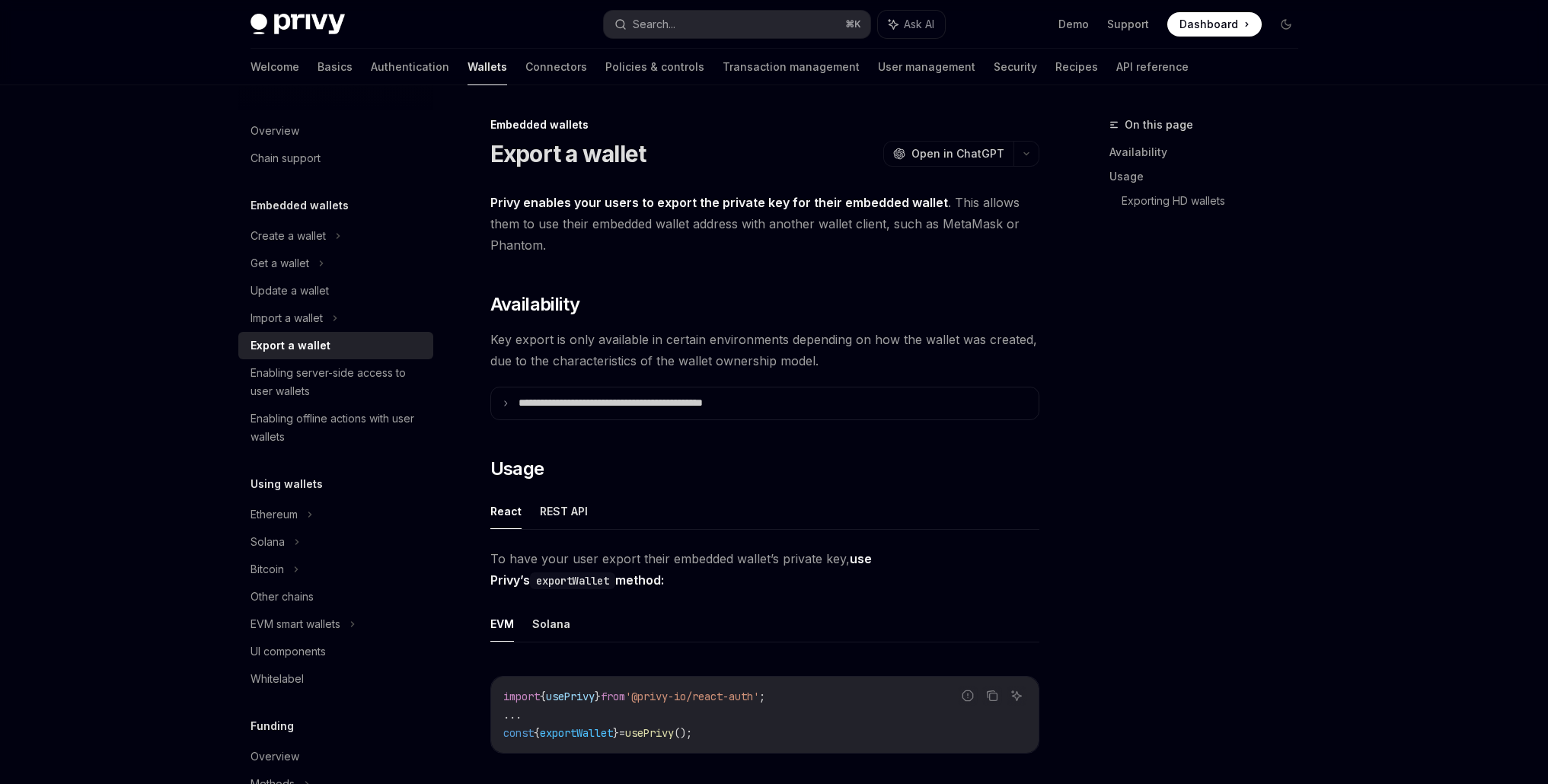
scroll to position [684, 0]
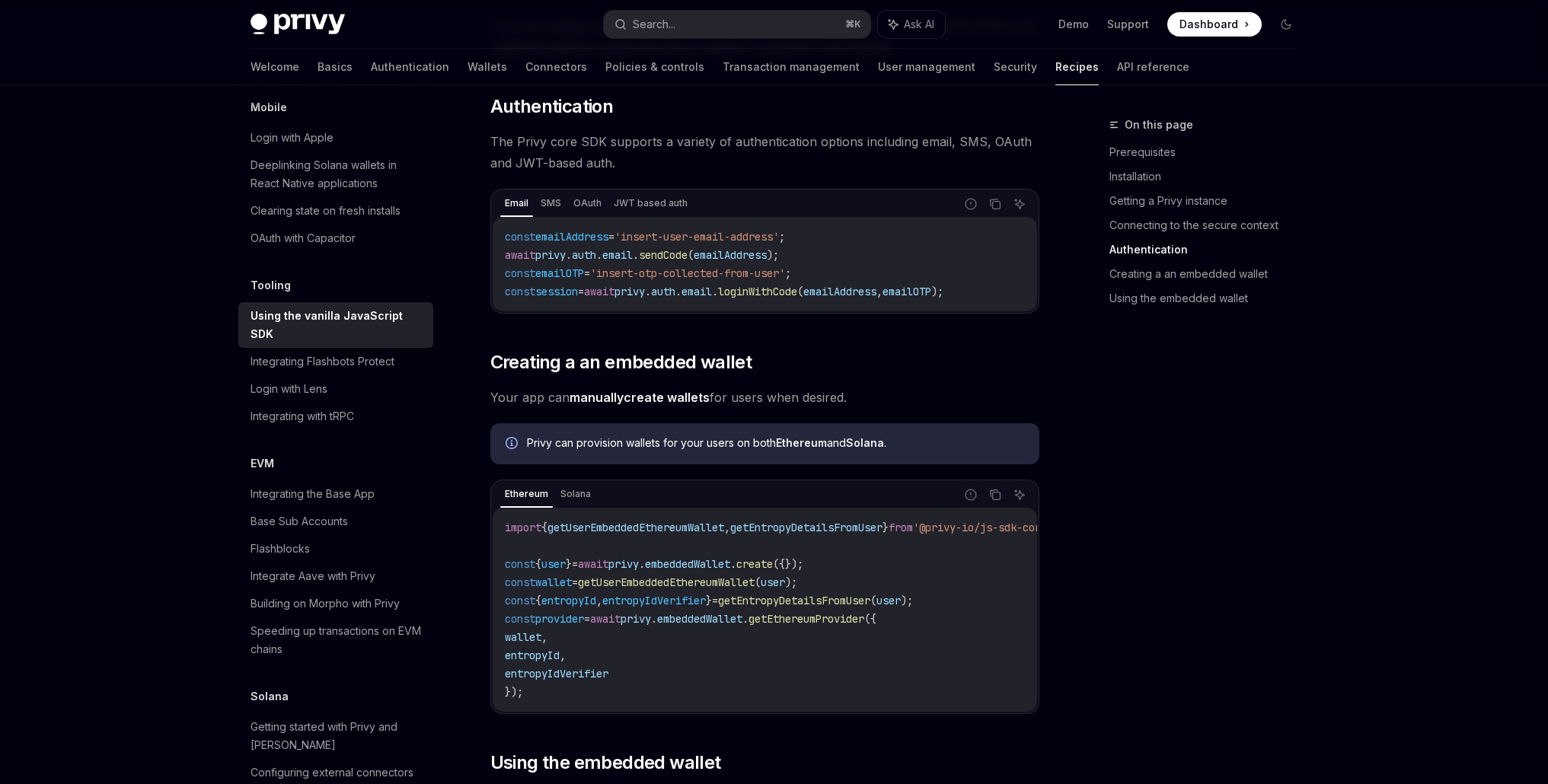
click at [1265, 512] on div "On this page Prerequisites Installation Getting a Privy instance Connecting to …" at bounding box center [1194, 449] width 232 height 668
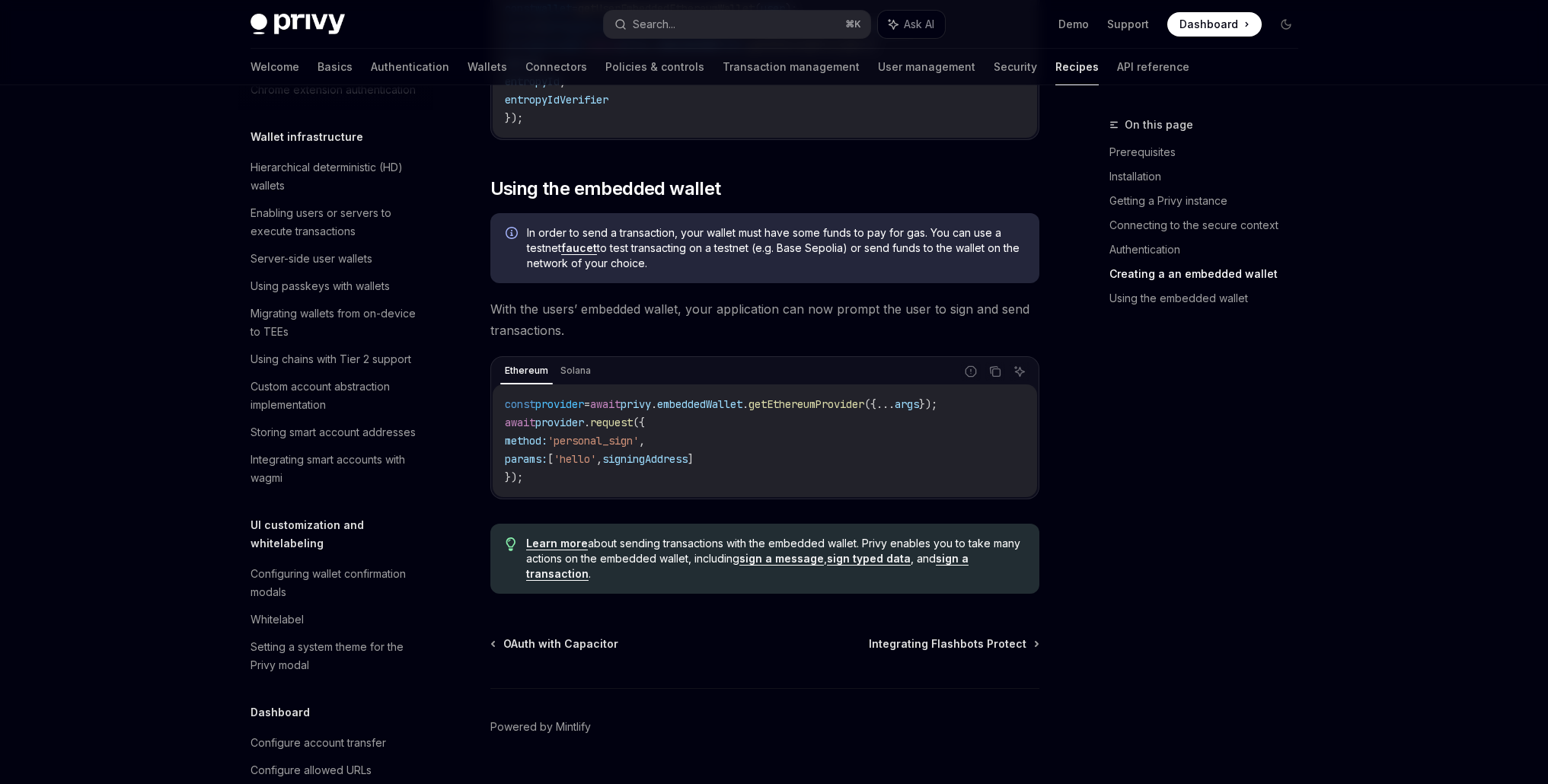
scroll to position [2017, 0]
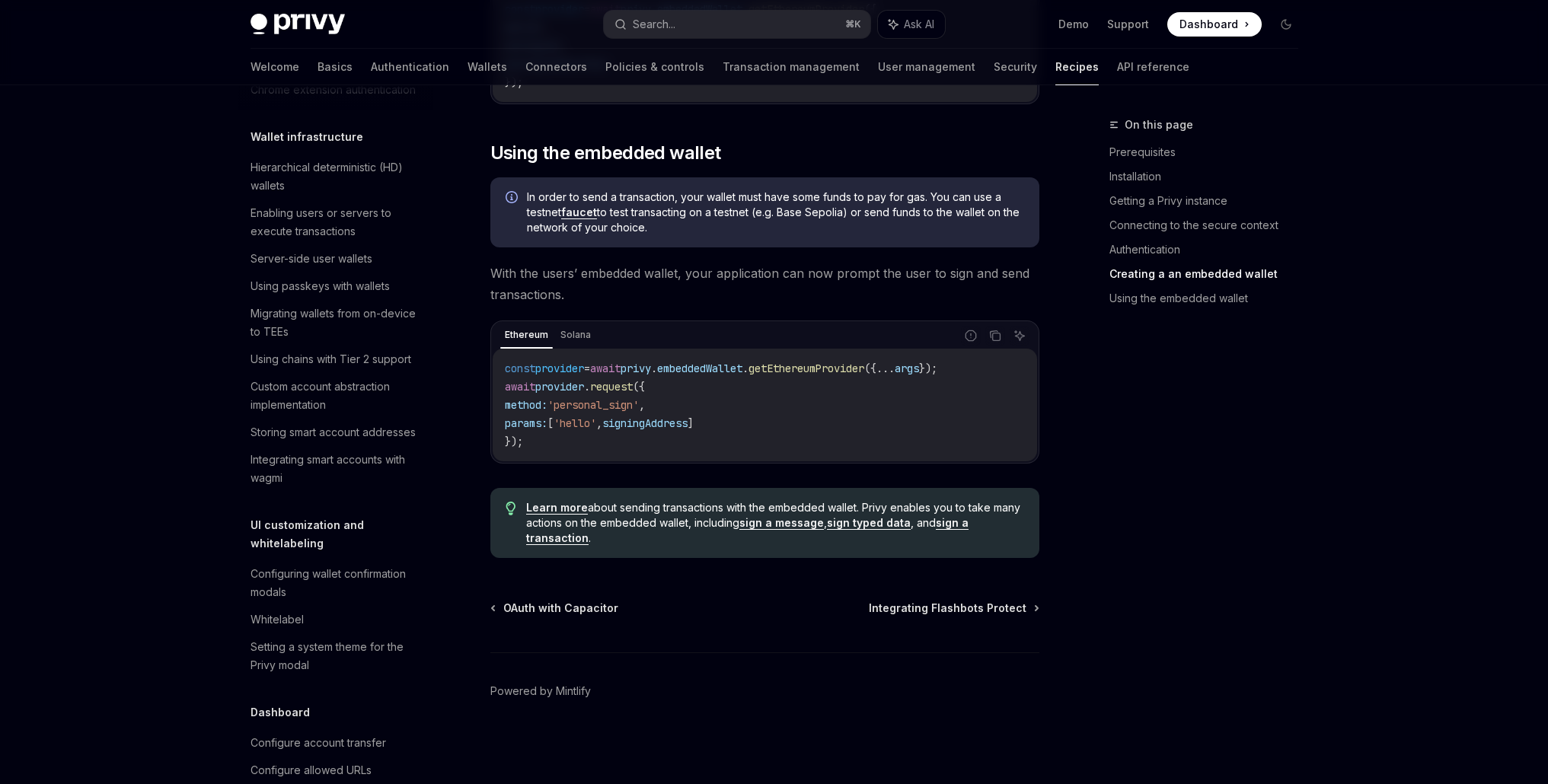
drag, startPoint x: 1278, startPoint y: 493, endPoint x: 1240, endPoint y: 477, distance: 41.2
click at [1277, 493] on div "On this page Prerequisites Installation Getting a Privy instance Connecting to …" at bounding box center [1194, 449] width 232 height 668
drag, startPoint x: 535, startPoint y: 443, endPoint x: 498, endPoint y: 389, distance: 65.5
click at [498, 389] on div "const provider = await privy . embeddedWallet . getEthereumProvider ({ ... args…" at bounding box center [765, 405] width 544 height 112
copy code "await provider . request ({ method: 'personal_sign' , params: [ 'hello' , signi…"
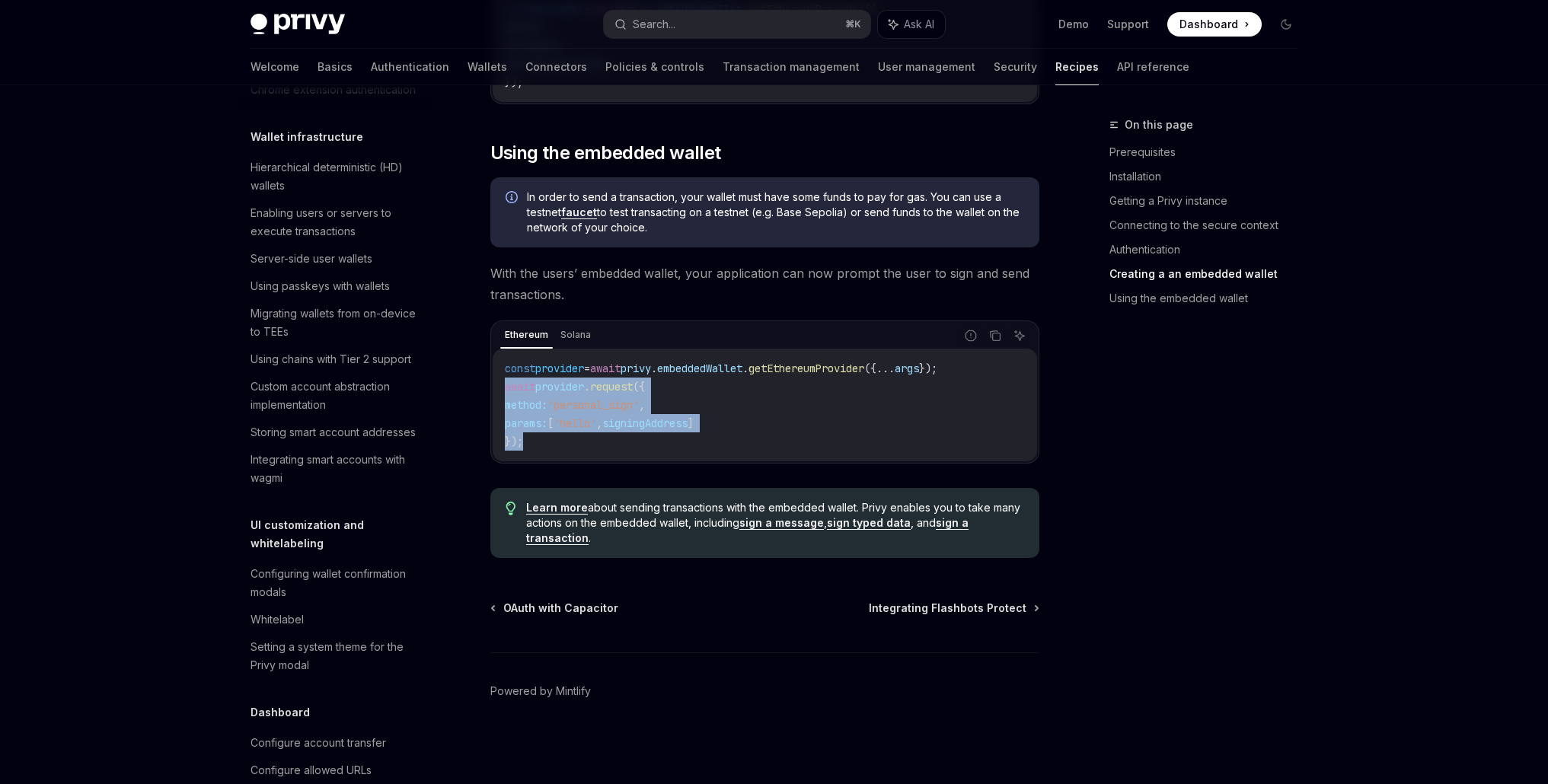
drag, startPoint x: 773, startPoint y: 412, endPoint x: 644, endPoint y: 439, distance: 131.8
click at [774, 412] on code "const provider = await privy . embeddedWallet . getEthereumProvider ({ ... args…" at bounding box center [765, 405] width 520 height 92
drag, startPoint x: 536, startPoint y: 443, endPoint x: 472, endPoint y: 385, distance: 86.4
copy code "await provider . request ({ method: 'personal_sign' , params: [ 'hello' , signi…"
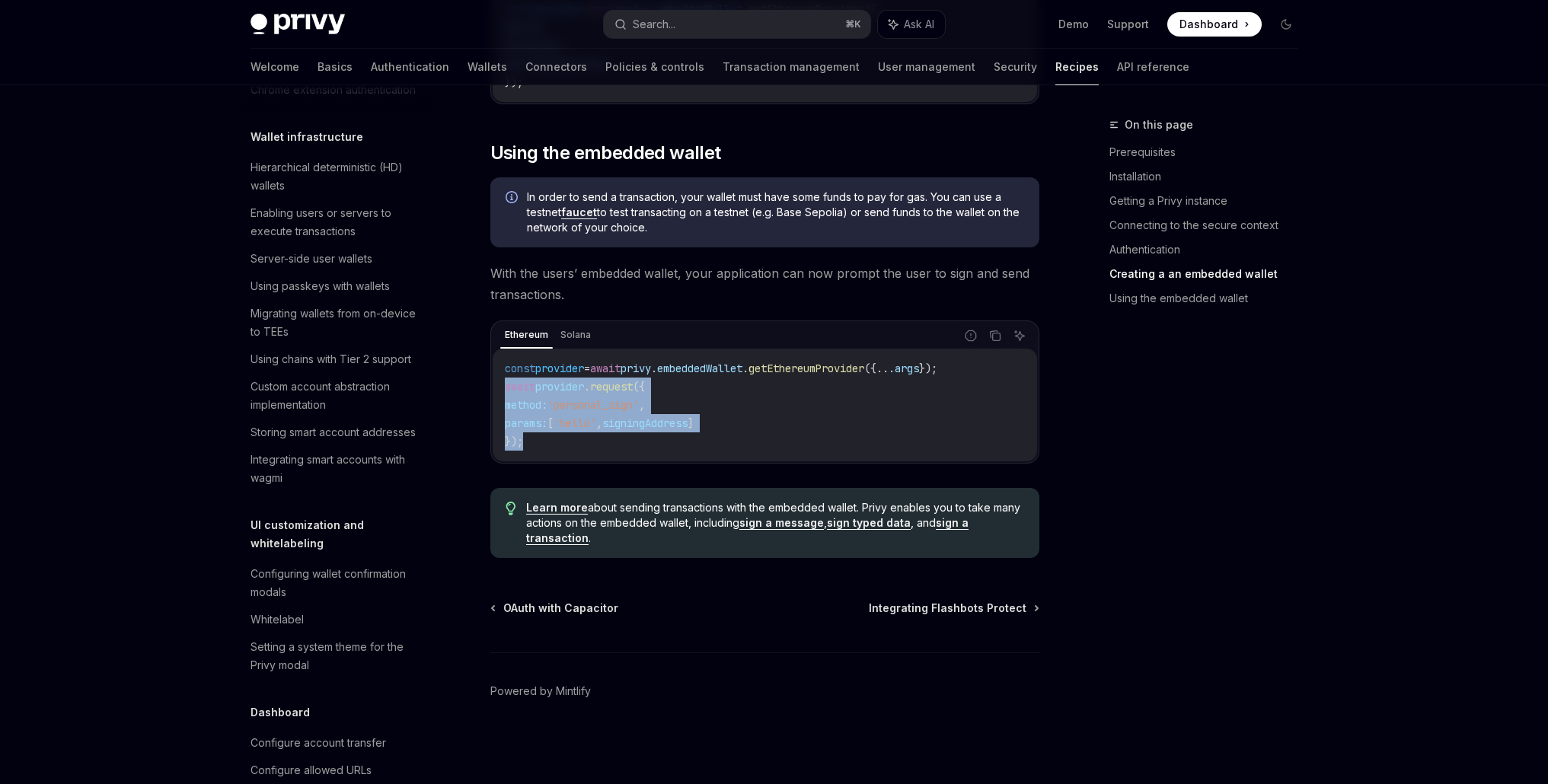
scroll to position [2014, 0]
click at [1268, 413] on div "On this page Prerequisites Installation Getting a Privy instance Connecting to …" at bounding box center [1194, 449] width 232 height 668
click at [706, 26] on button "Search... ⌘ K" at bounding box center [737, 25] width 266 height 28
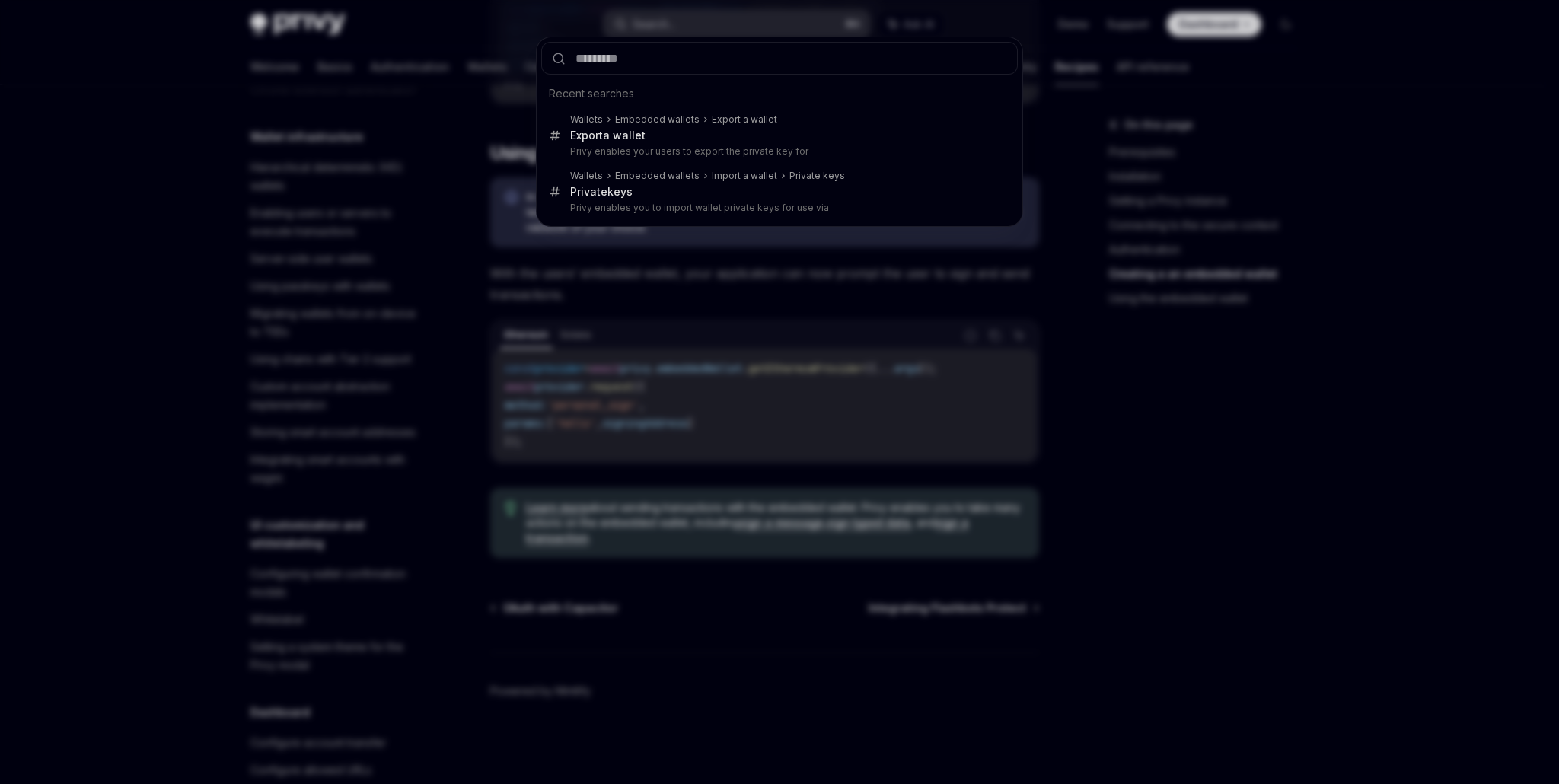
type input "**********"
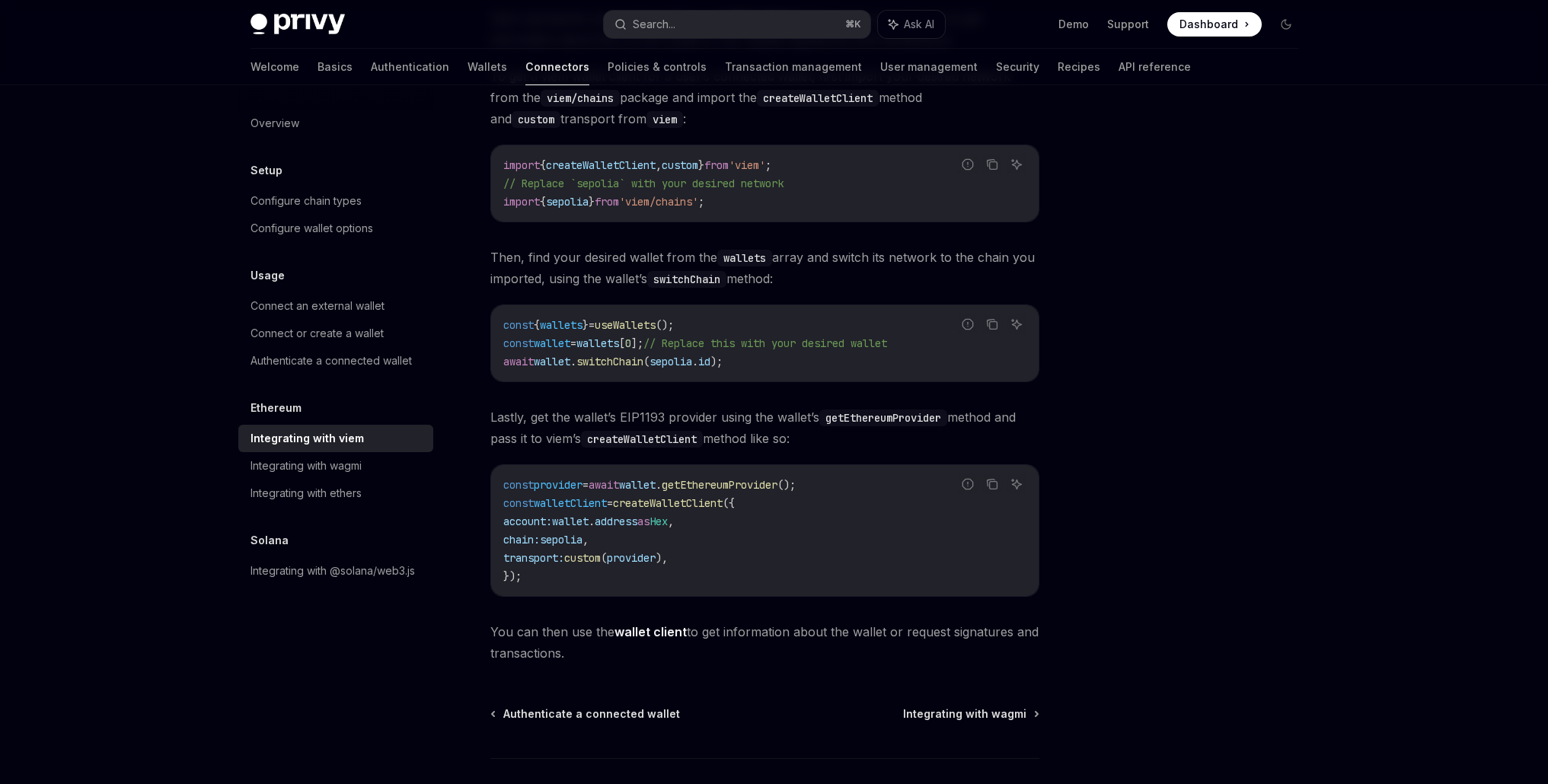
scroll to position [199, 0]
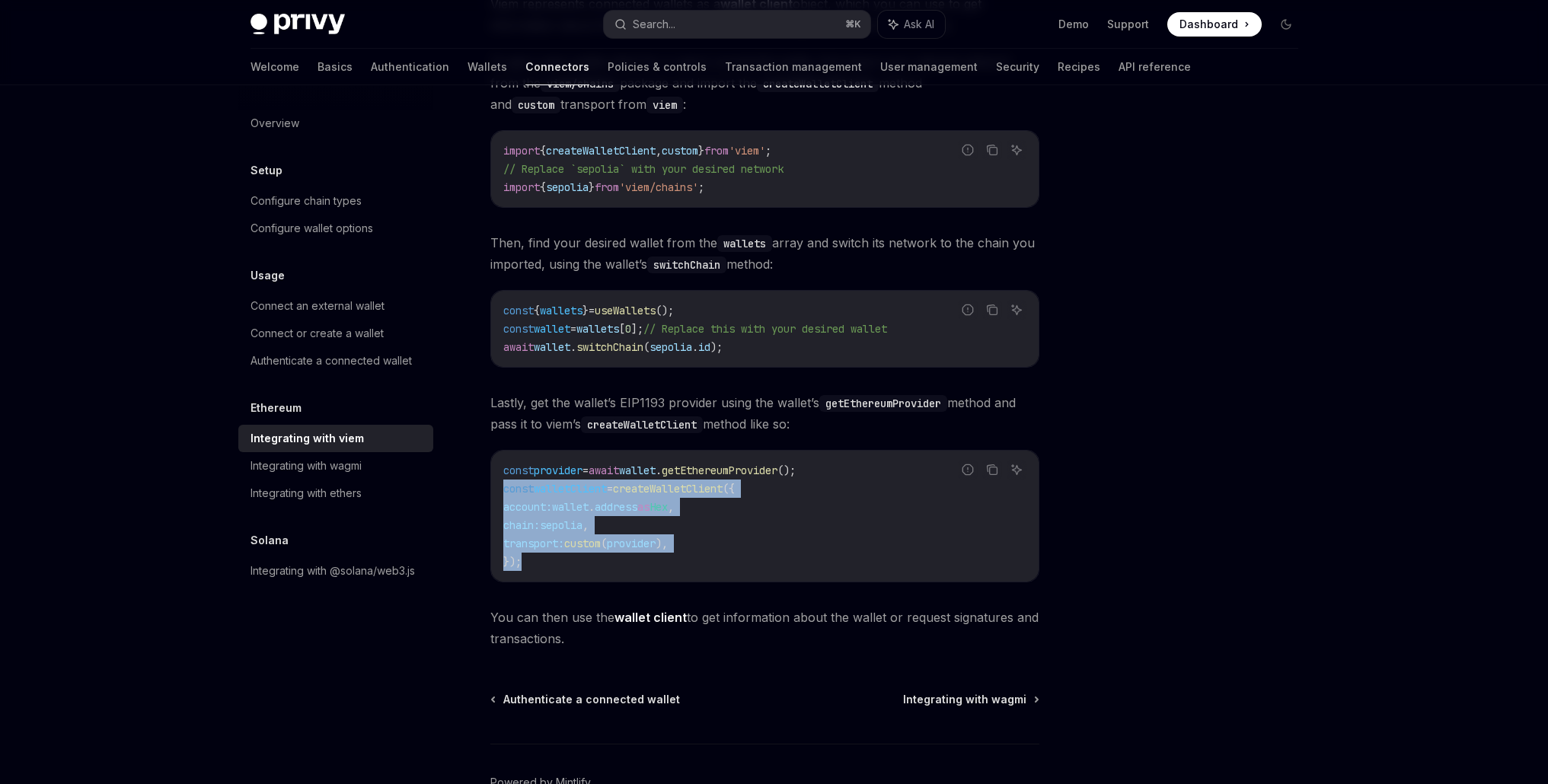
drag, startPoint x: 544, startPoint y: 561, endPoint x: 494, endPoint y: 492, distance: 85.2
click at [494, 492] on div "const provider = await wallet . getEthereumProvider (); const walletClient = cr…" at bounding box center [764, 515] width 547 height 131
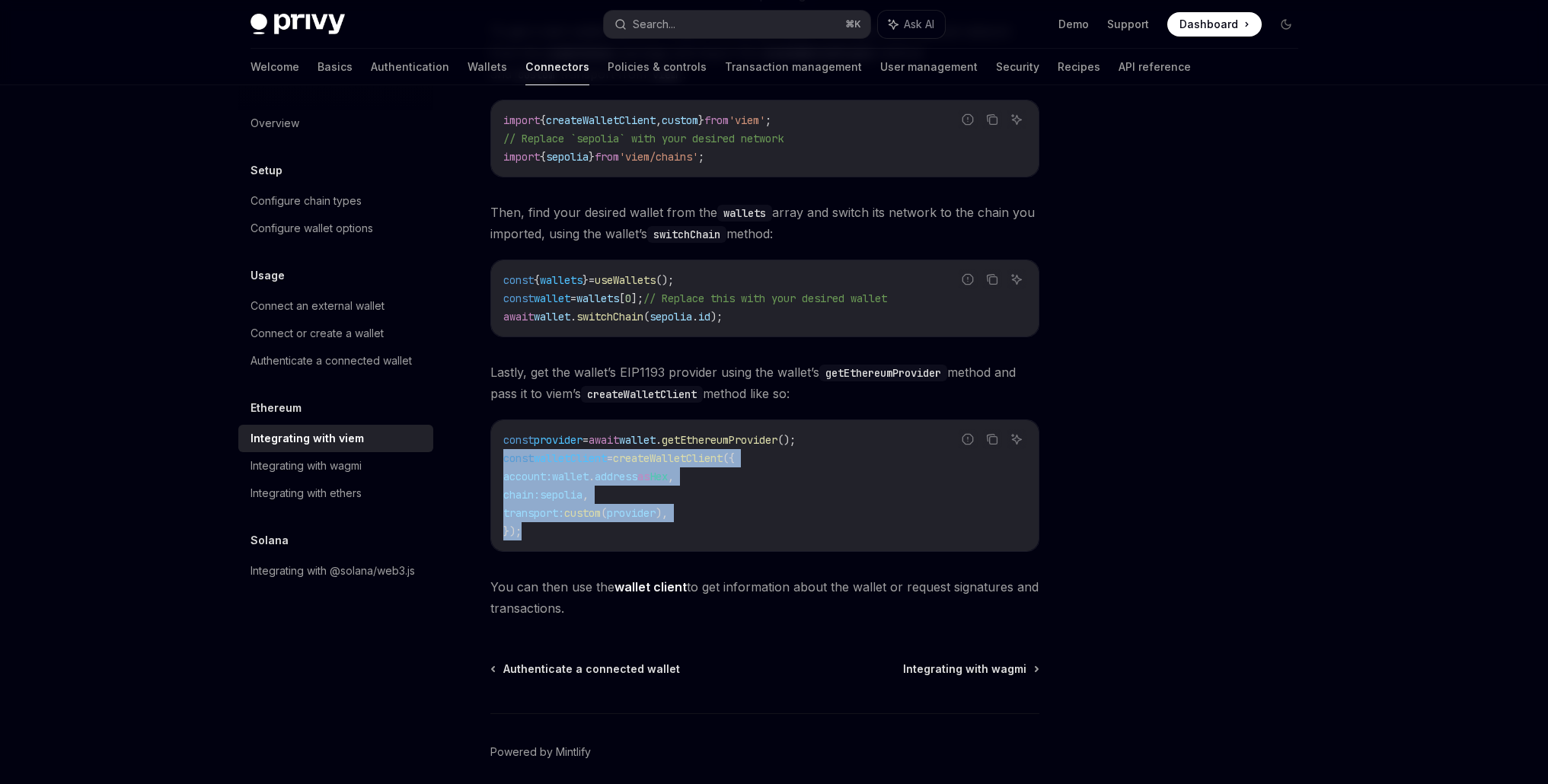
scroll to position [229, 0]
copy code "const walletClient = createWalletClient ({ account: wallet . address as Hex , c…"
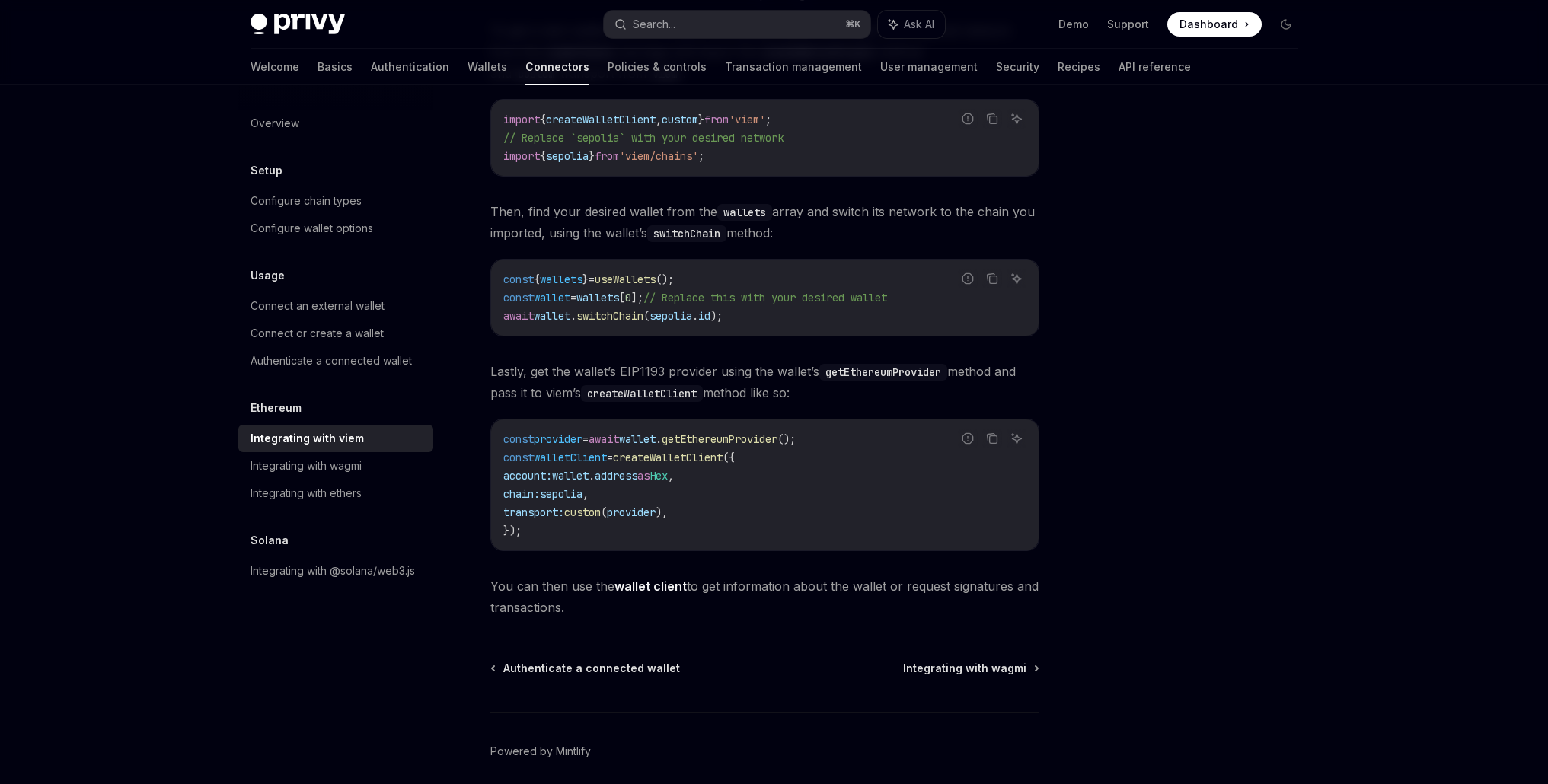
click at [1141, 436] on div at bounding box center [1194, 449] width 232 height 668
click at [976, 671] on span "Integrating with wagmi" at bounding box center [964, 668] width 123 height 15
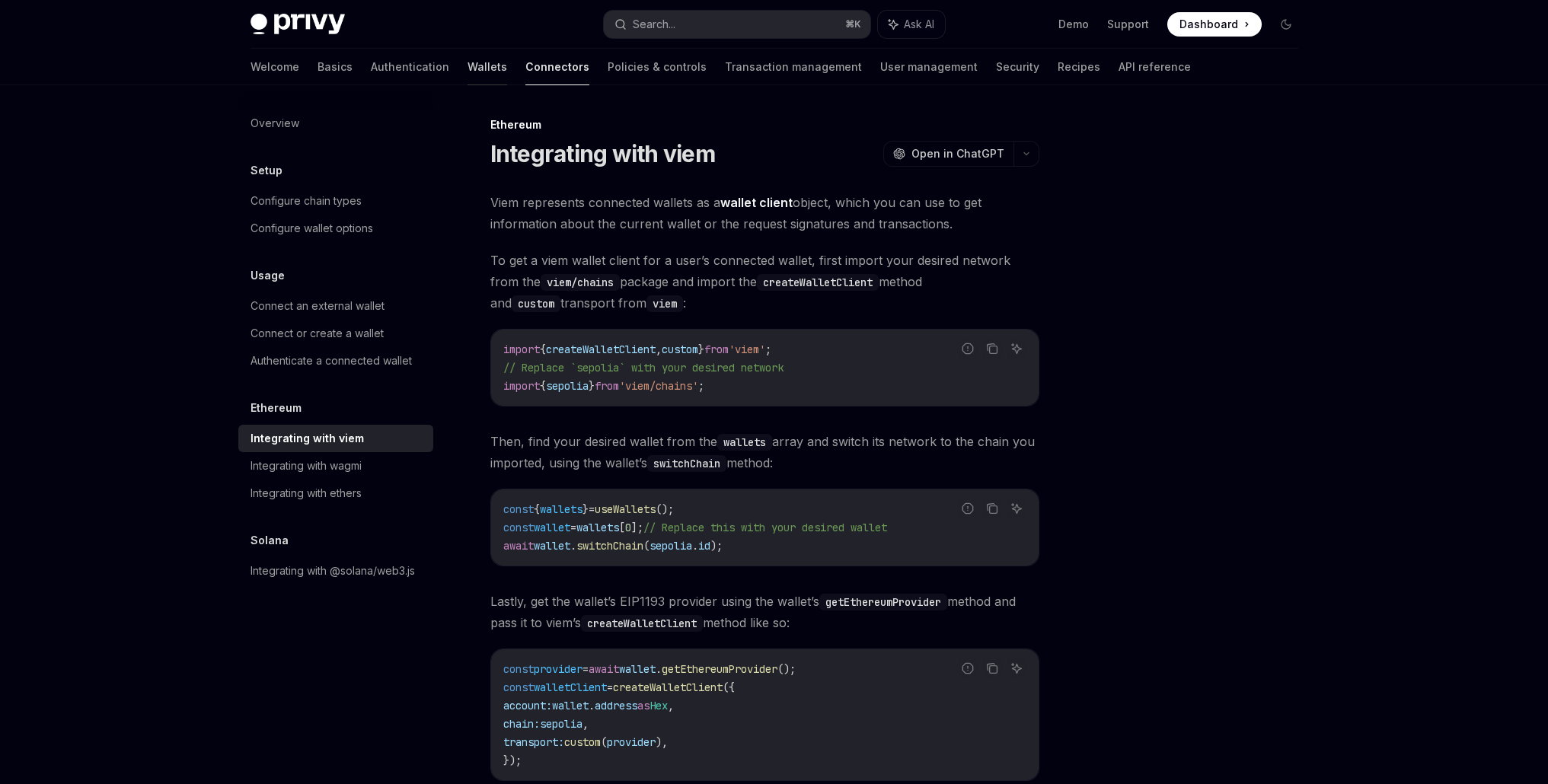
click at [467, 71] on link "Wallets" at bounding box center [487, 66] width 39 height 36
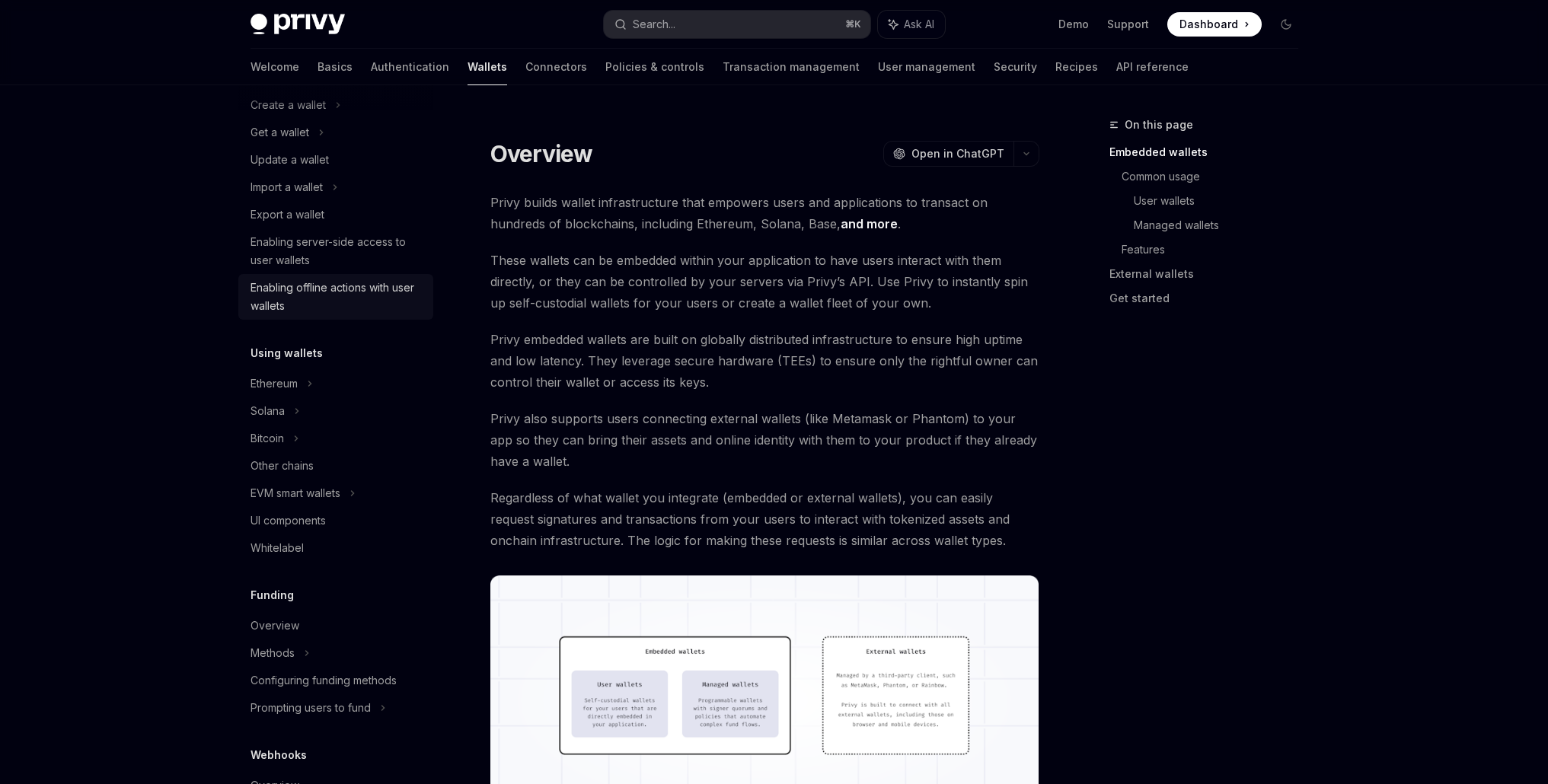
scroll to position [132, 0]
click at [309, 386] on icon at bounding box center [309, 382] width 6 height 19
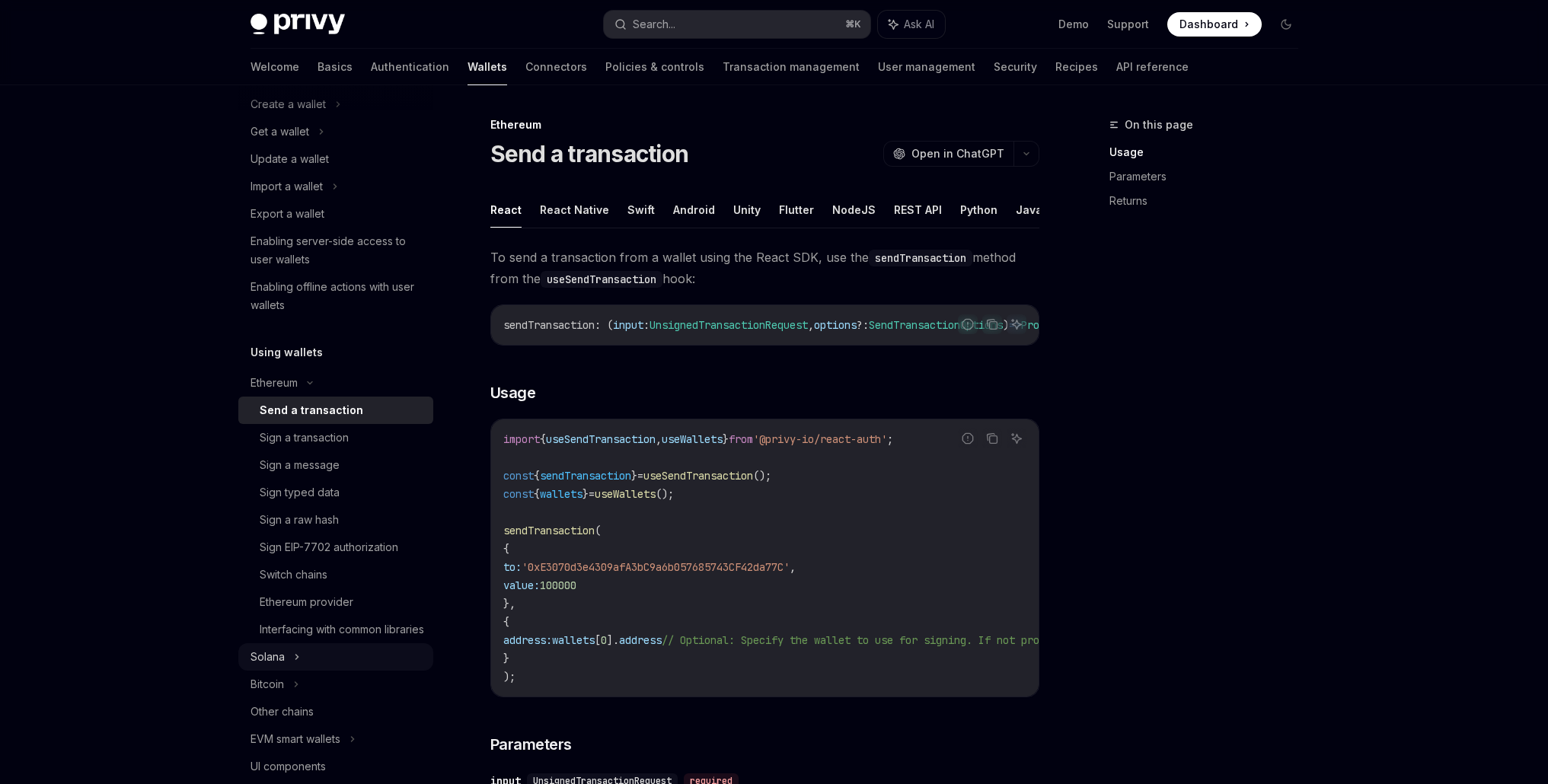
scroll to position [443, 0]
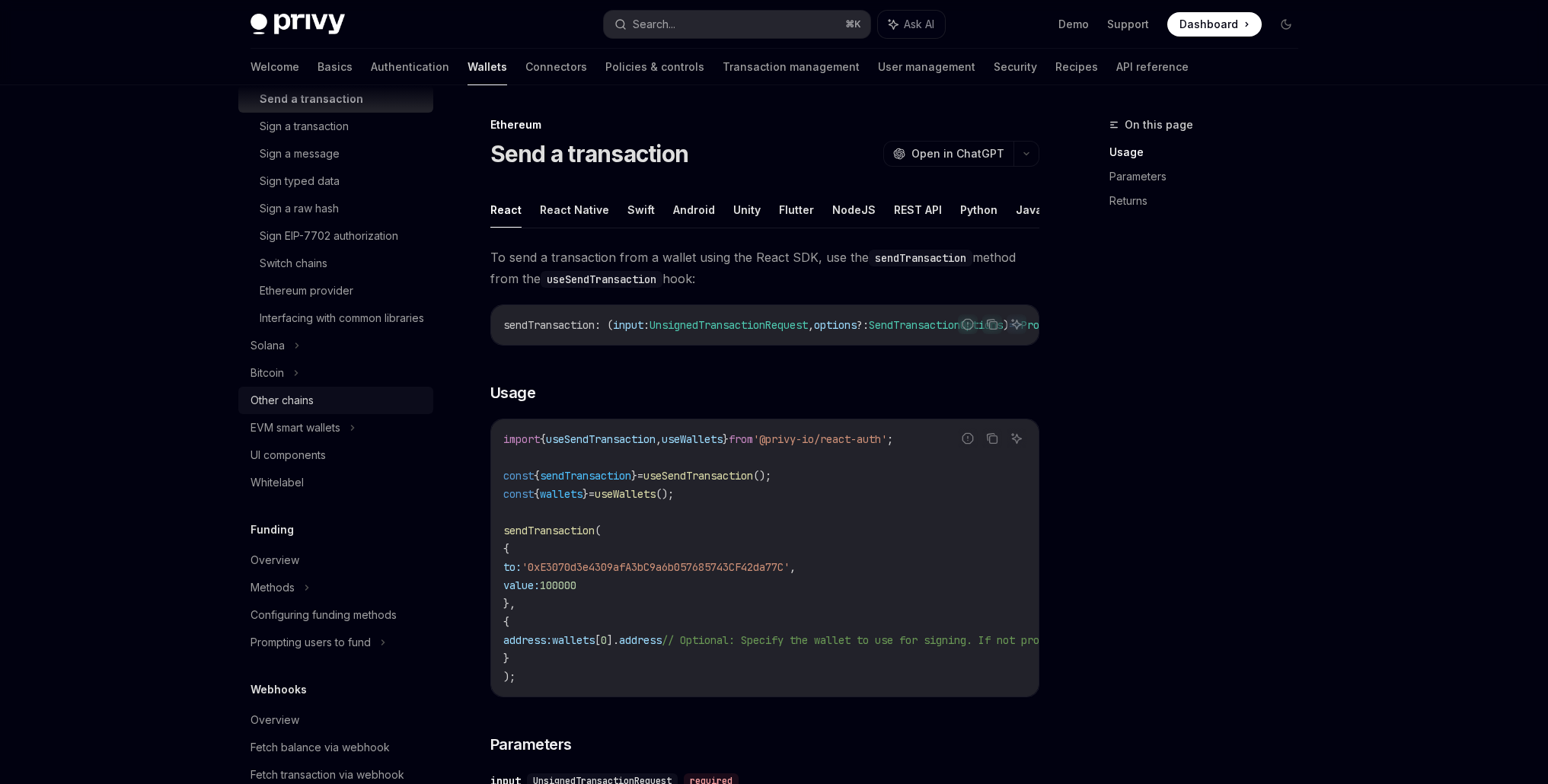
click at [303, 410] on div "Other chains" at bounding box center [282, 400] width 63 height 19
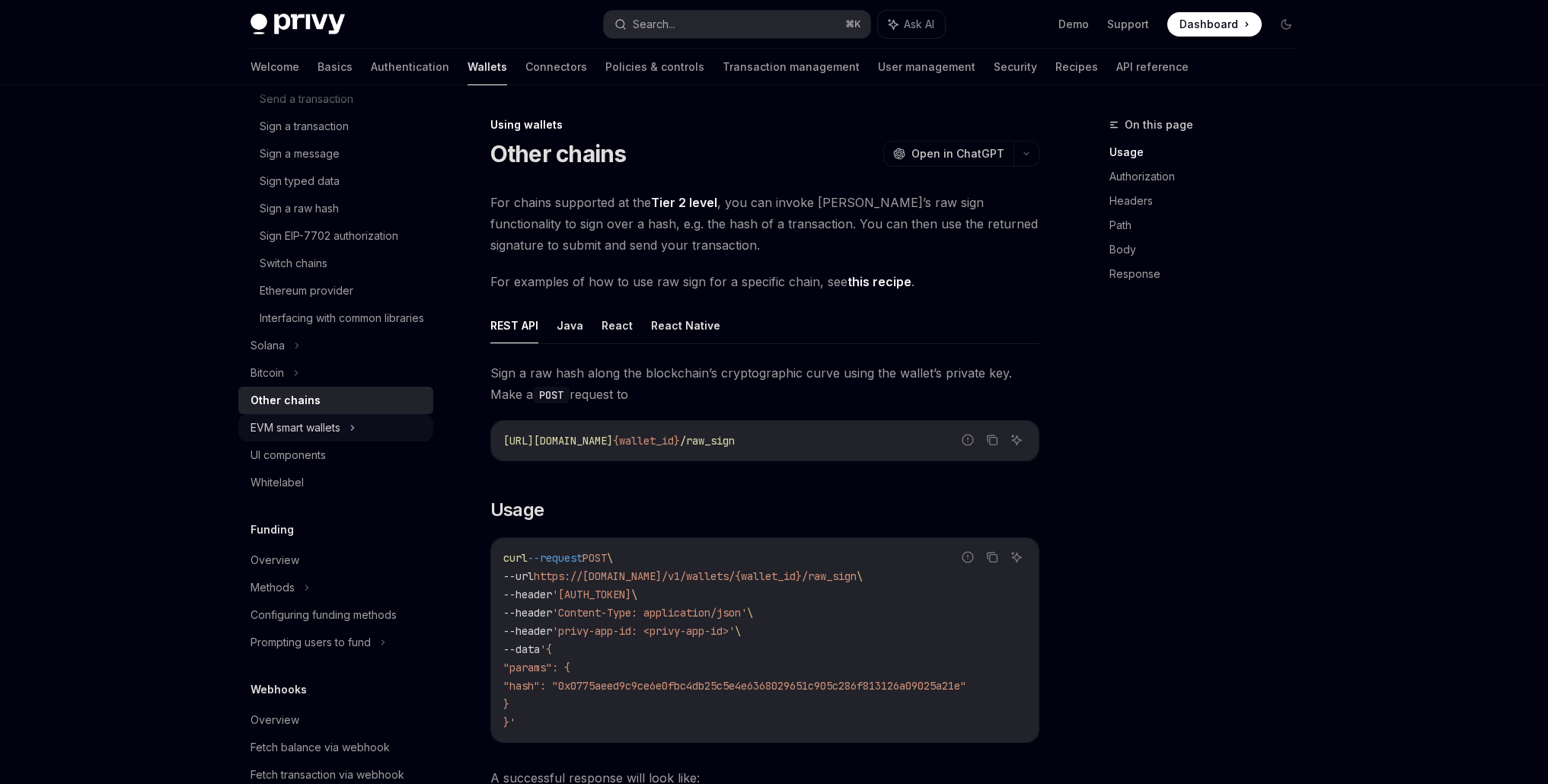
click at [329, 436] on div "EVM smart wallets" at bounding box center [295, 427] width 90 height 19
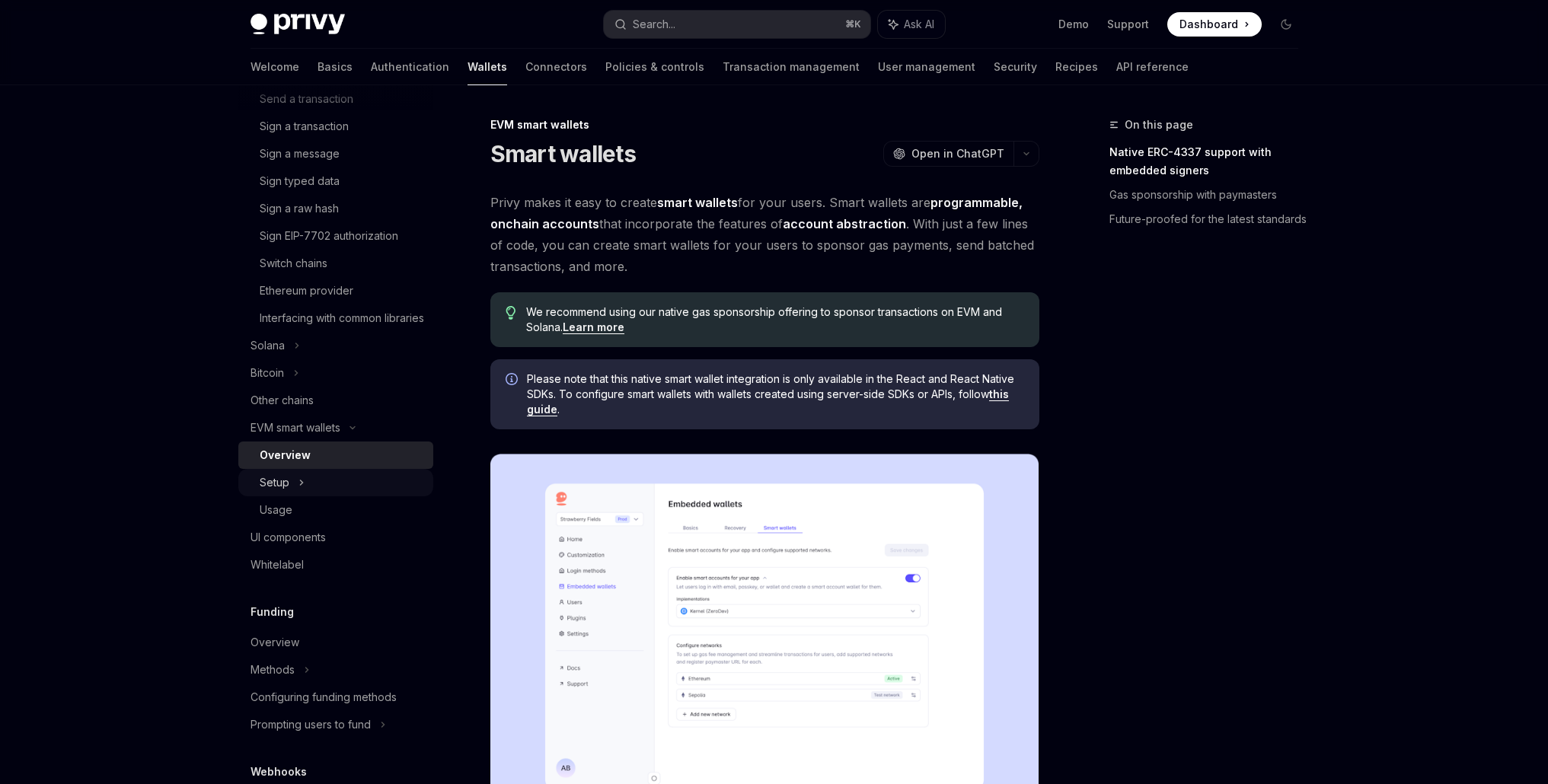
click at [306, 493] on div "Setup" at bounding box center [336, 483] width 195 height 28
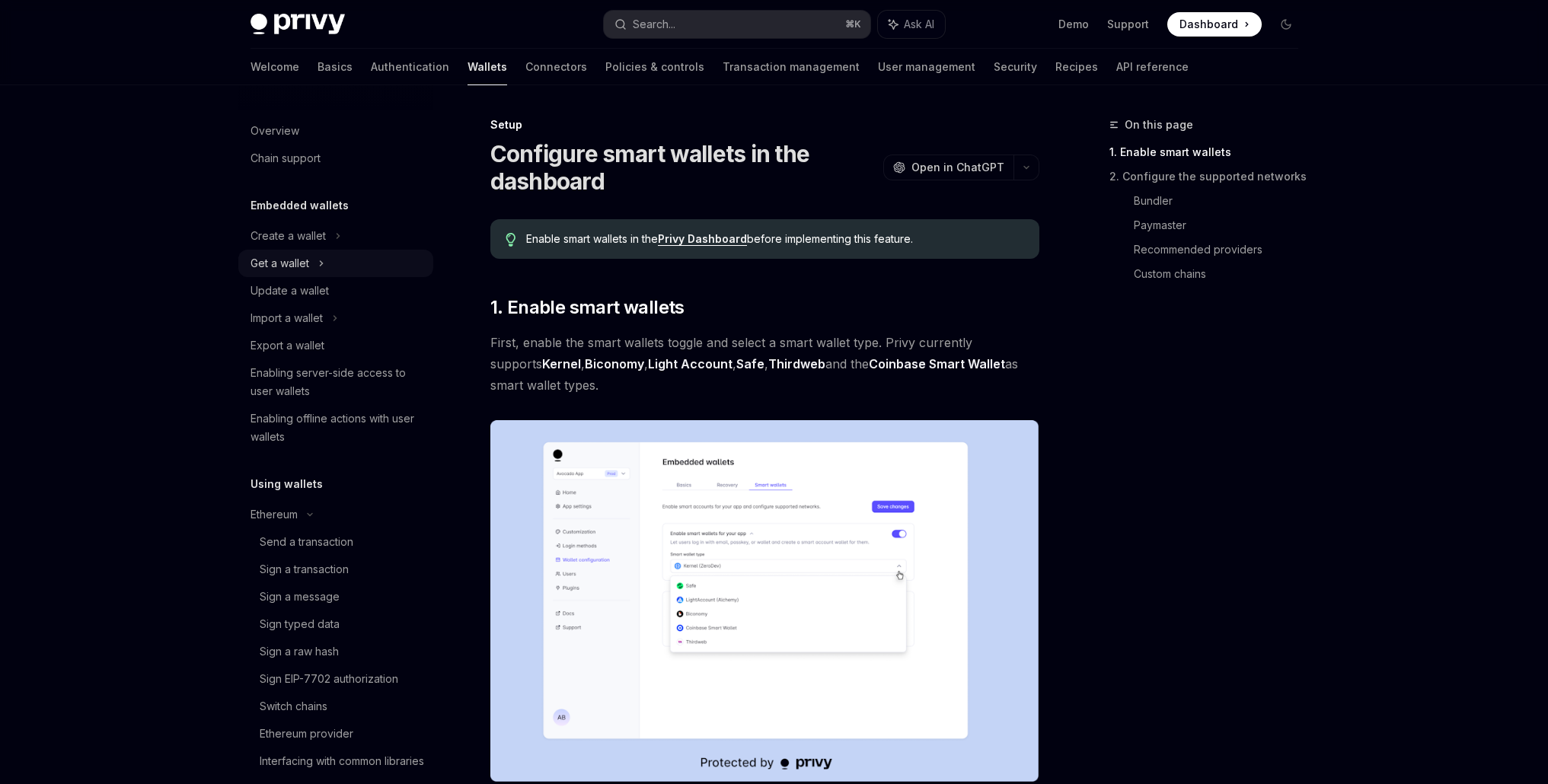
click at [313, 261] on div "Get a wallet" at bounding box center [336, 263] width 195 height 28
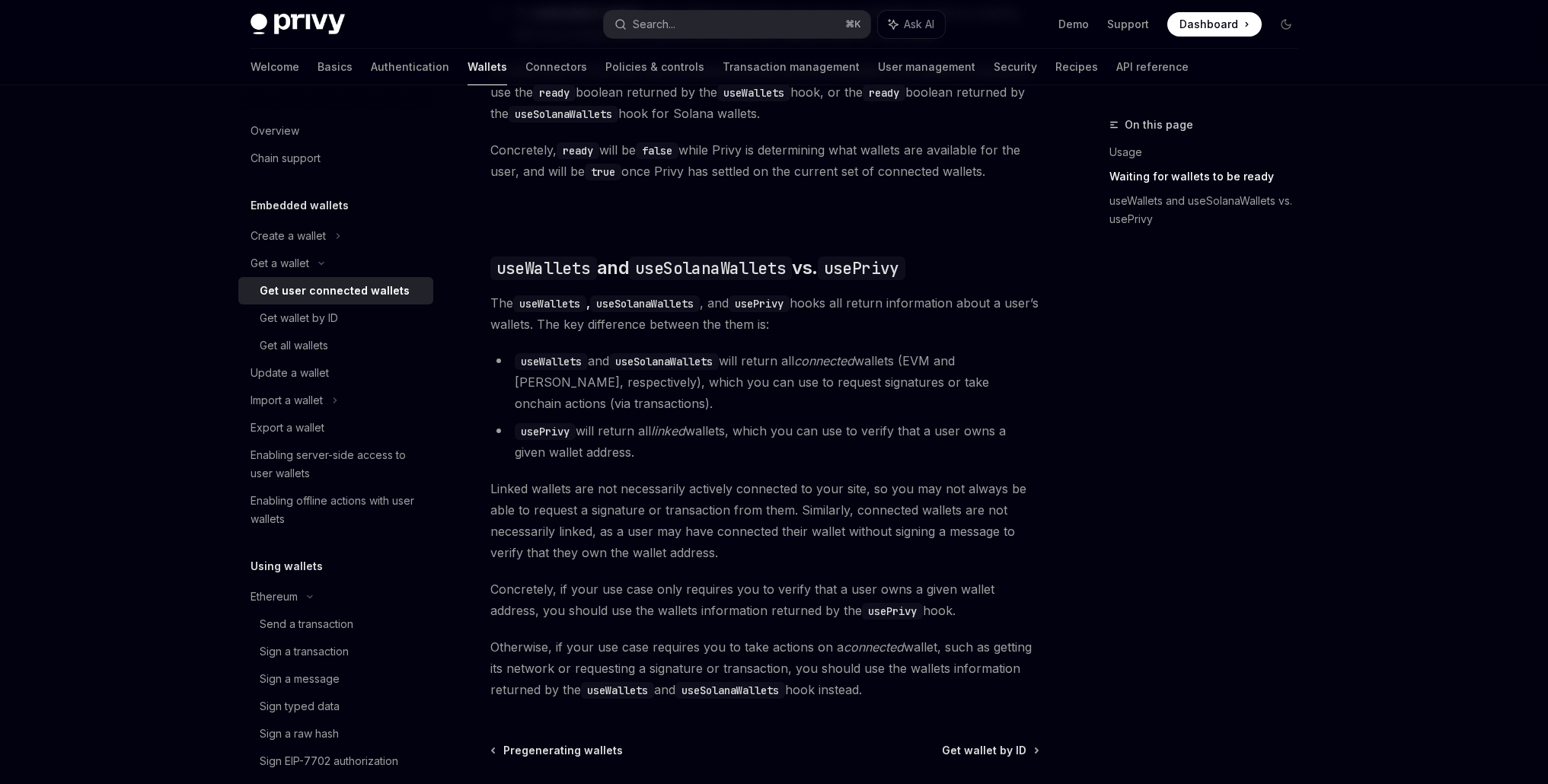
scroll to position [1273, 0]
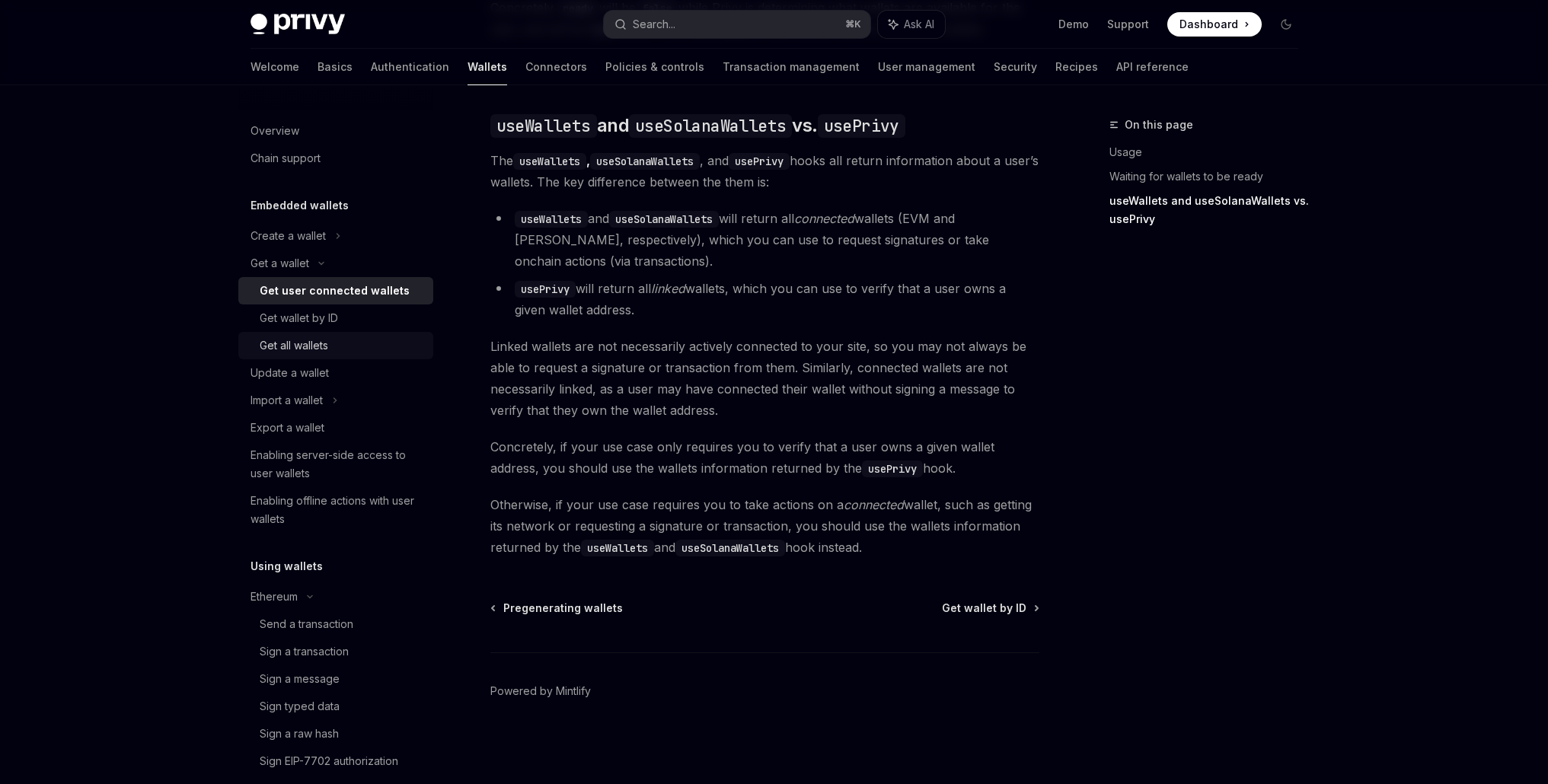
click at [309, 337] on div "Get all wallets" at bounding box center [294, 345] width 69 height 19
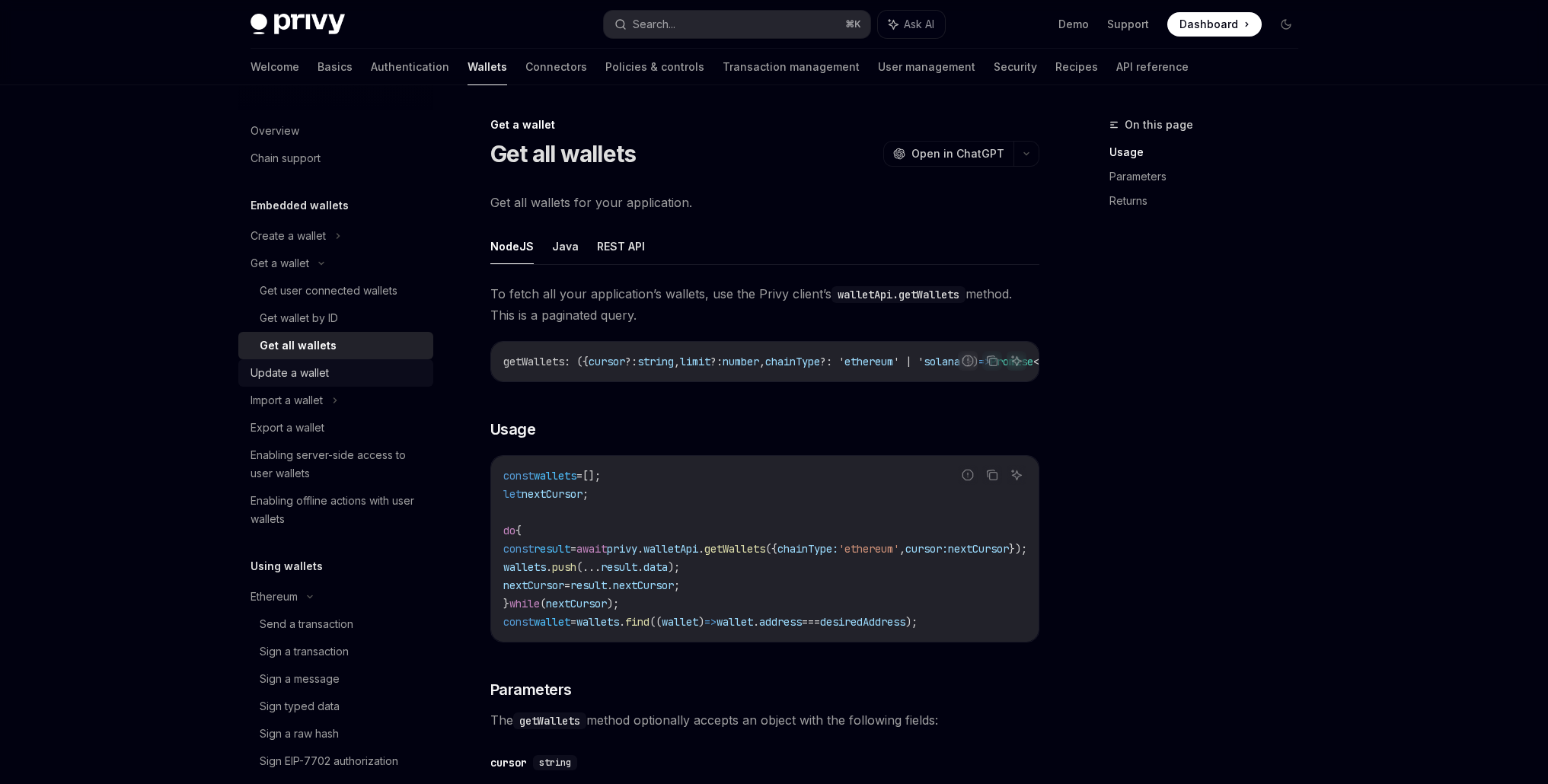
click at [279, 368] on div "Update a wallet" at bounding box center [290, 372] width 79 height 19
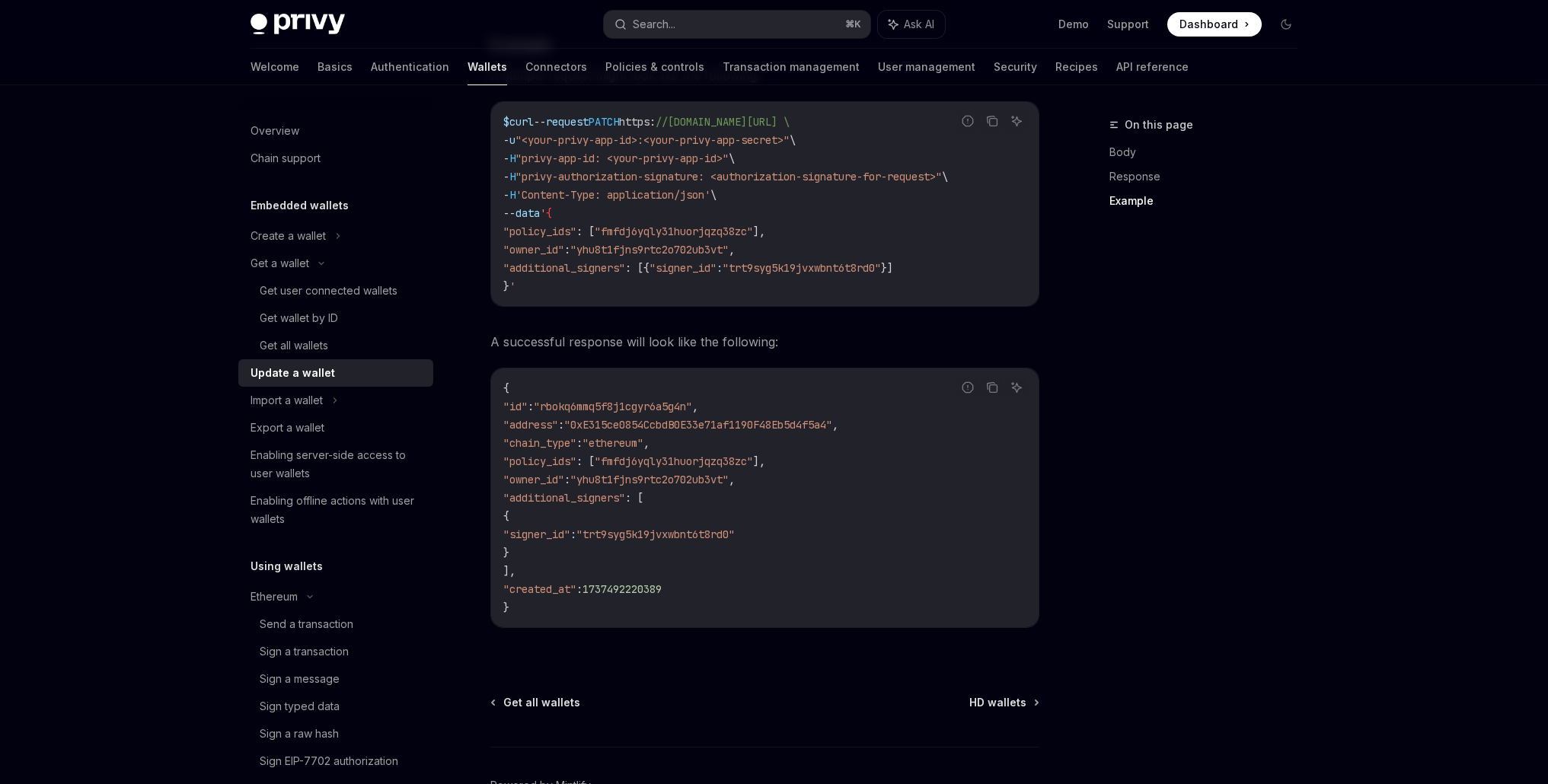
scroll to position [1616, 0]
click at [313, 165] on div "Chain support" at bounding box center [285, 158] width 70 height 19
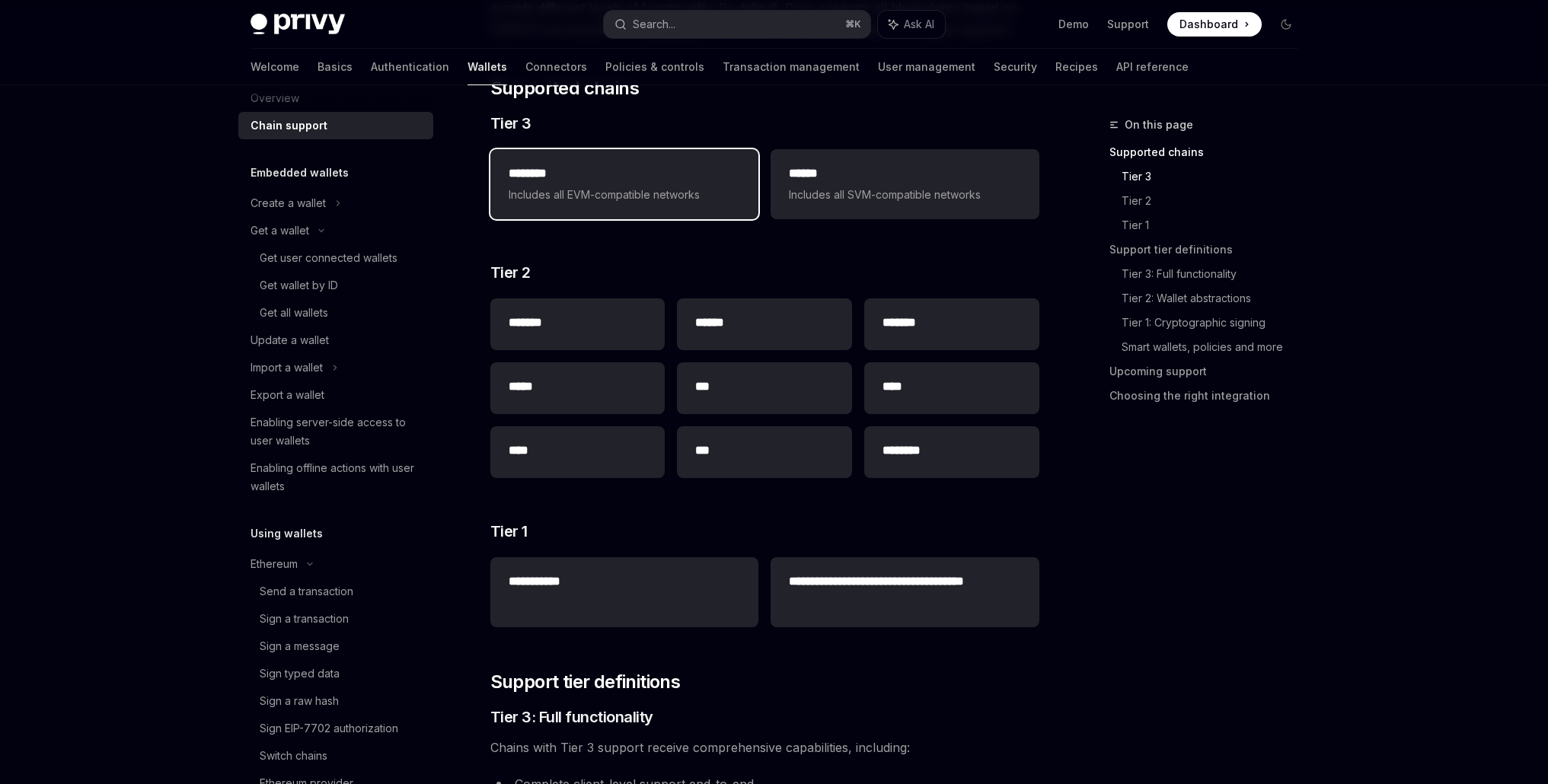
scroll to position [208, 0]
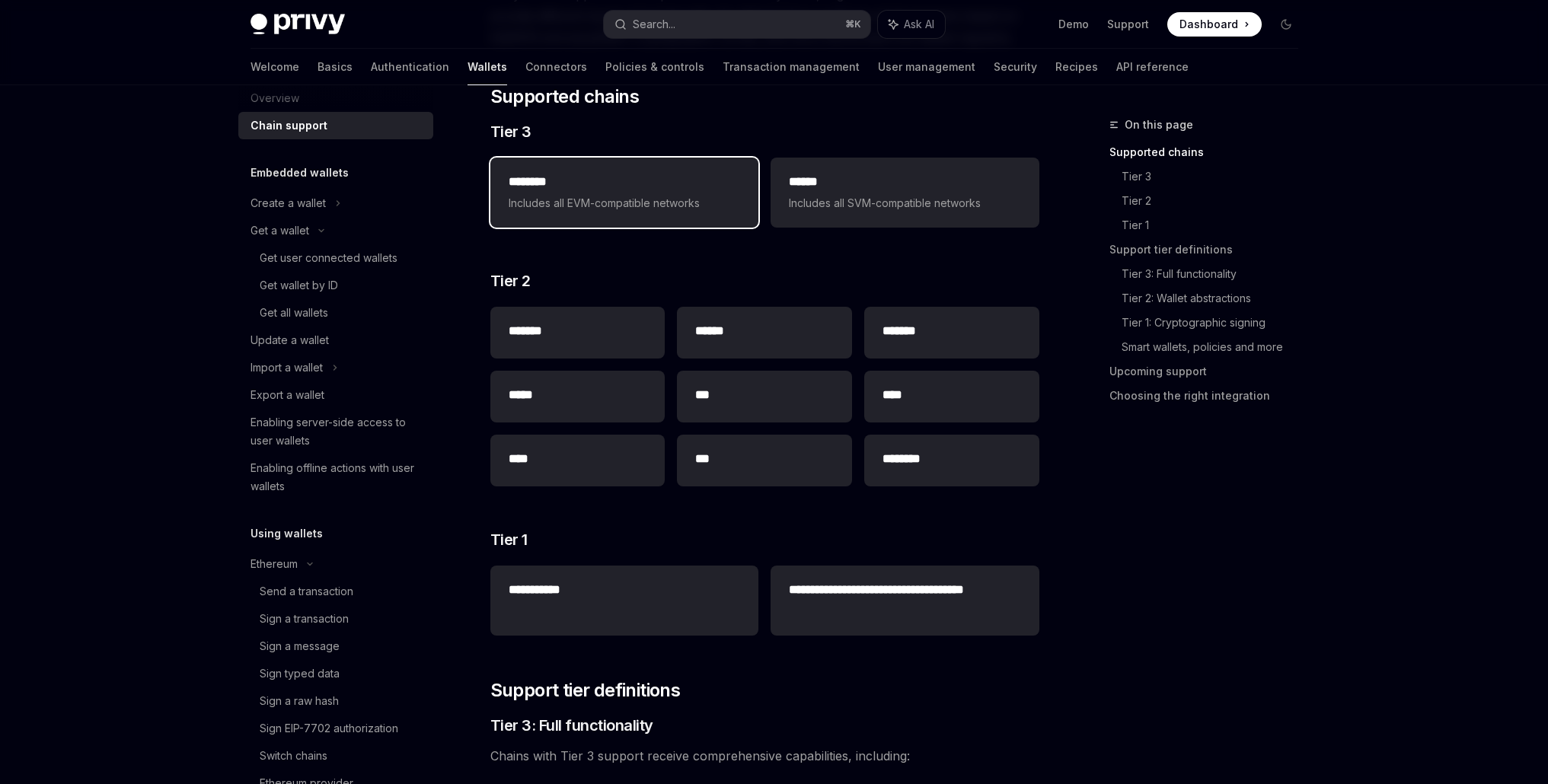
click at [587, 175] on h2 "********" at bounding box center [624, 181] width 232 height 19
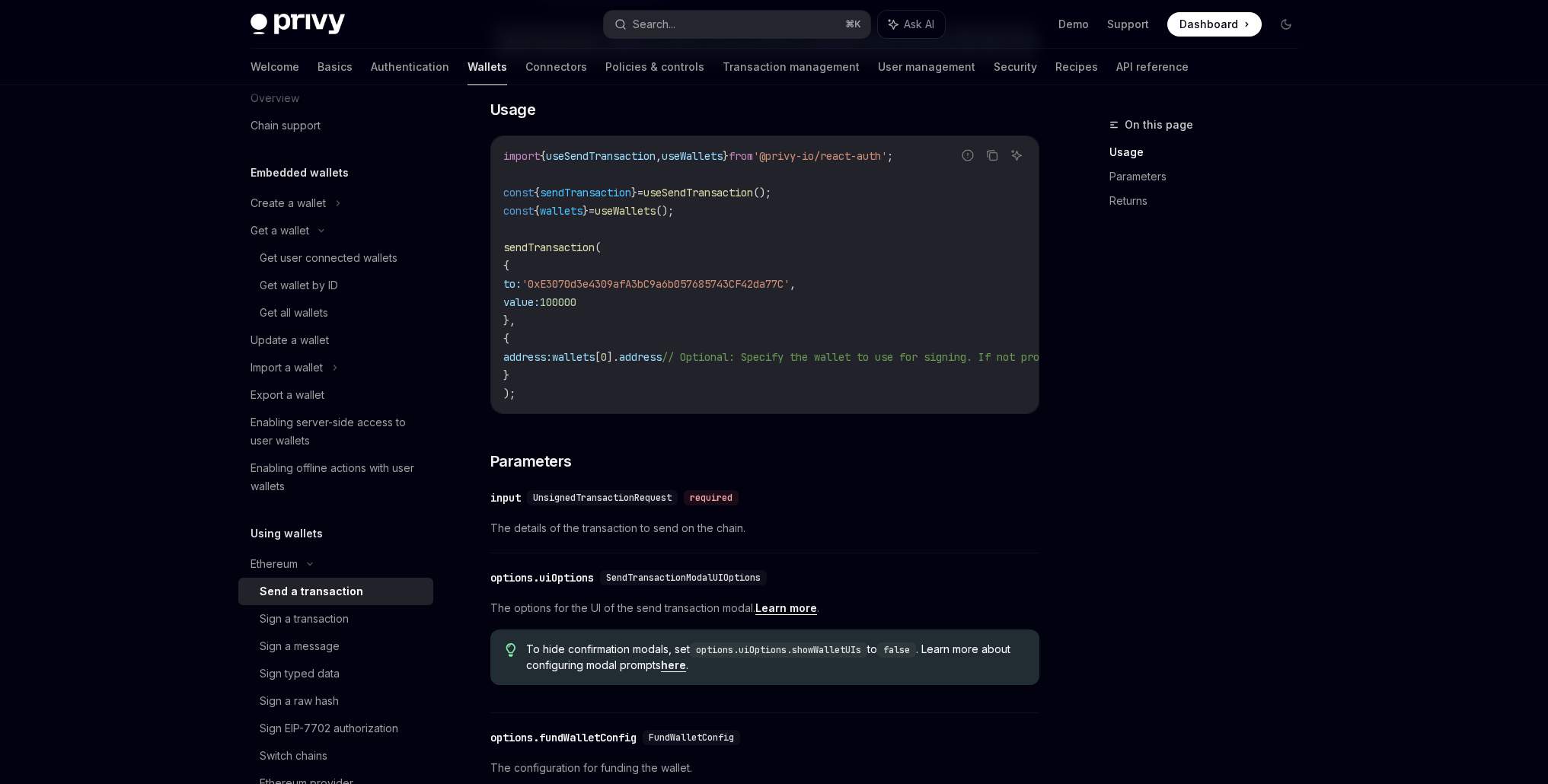
scroll to position [283, 0]
click at [302, 759] on div "Switch chains" at bounding box center [293, 755] width 68 height 19
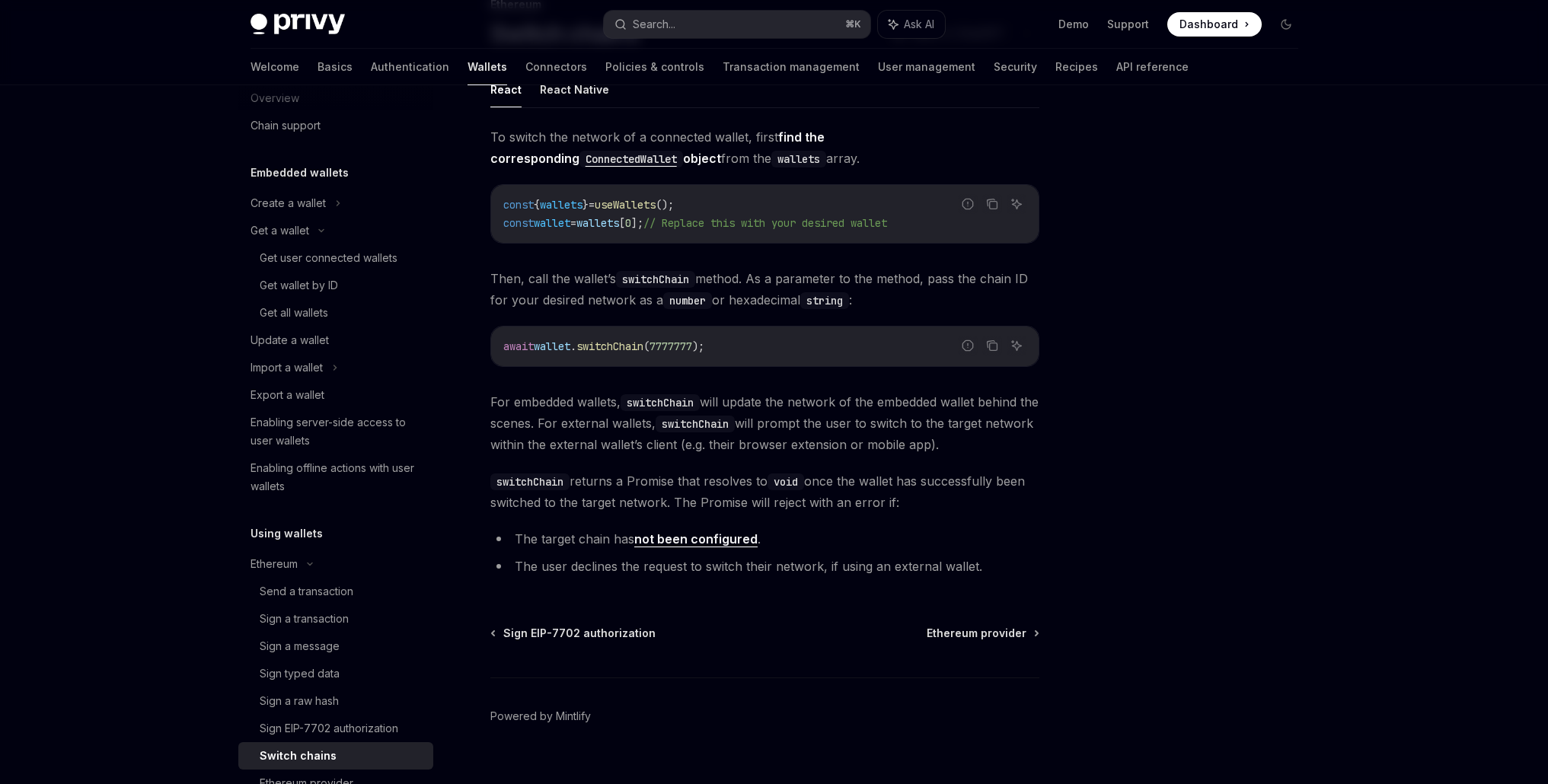
scroll to position [146, 0]
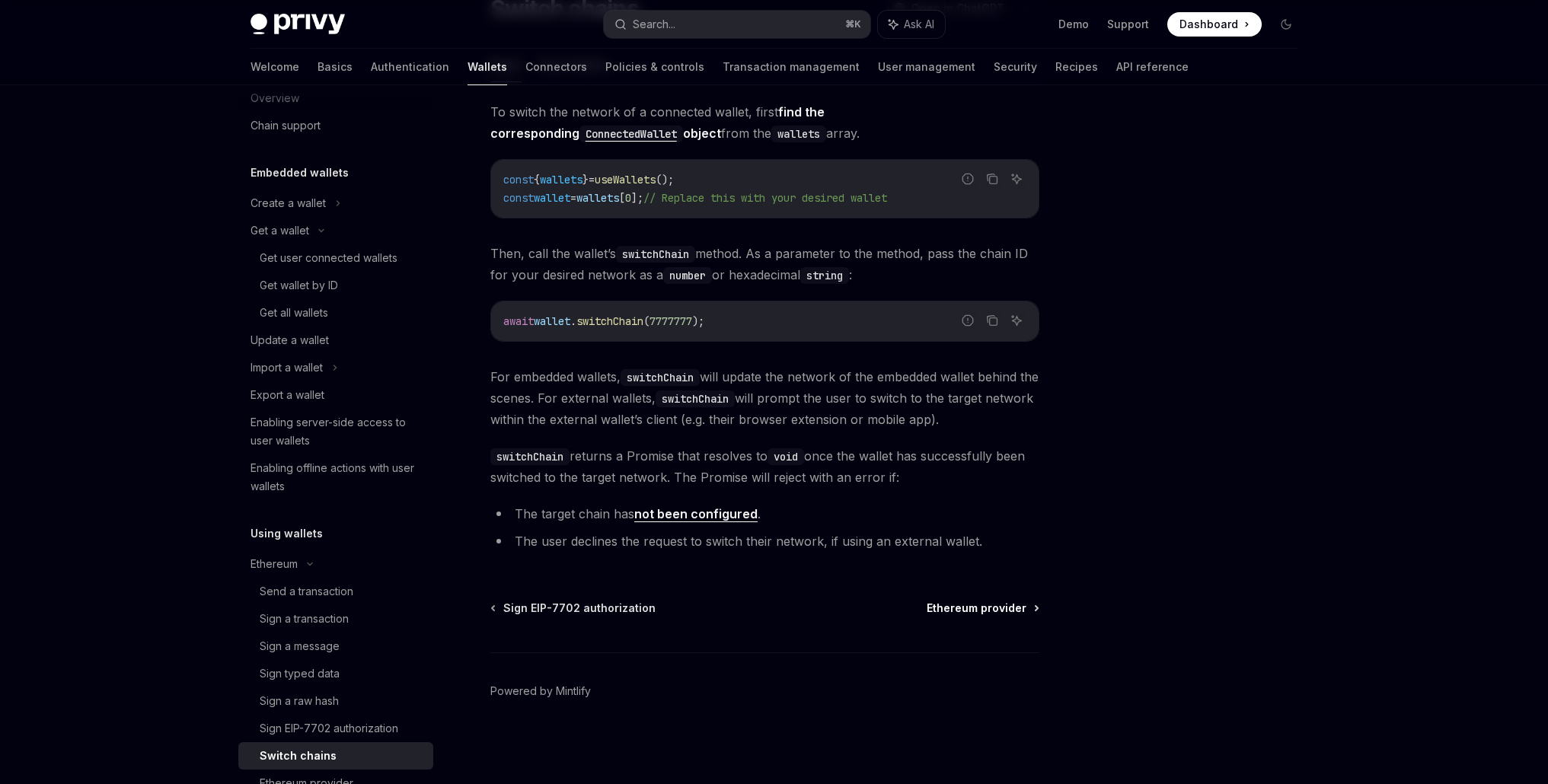
click at [972, 608] on span "Ethereum provider" at bounding box center [976, 608] width 100 height 15
type textarea "*"
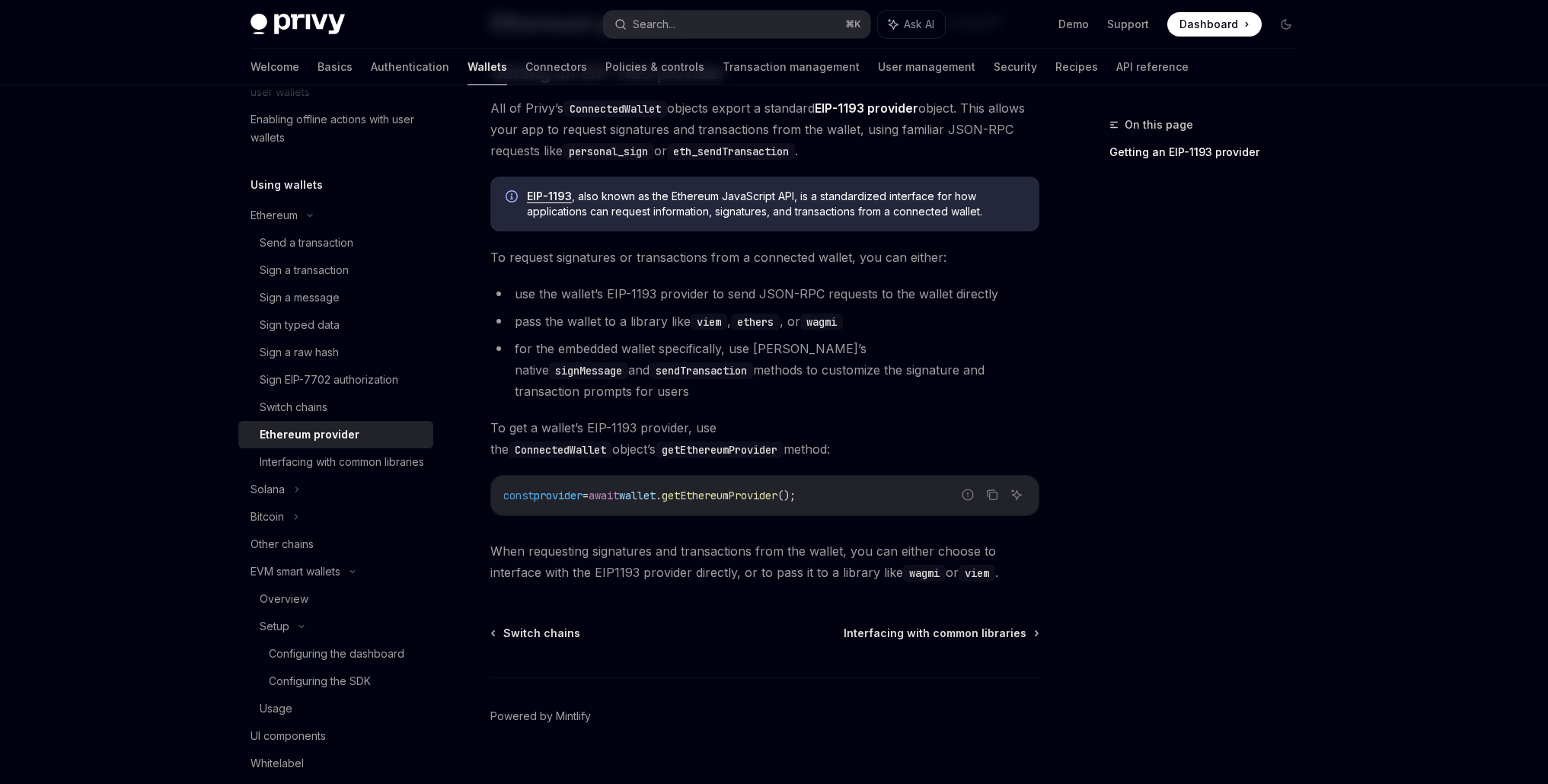
scroll to position [135, 0]
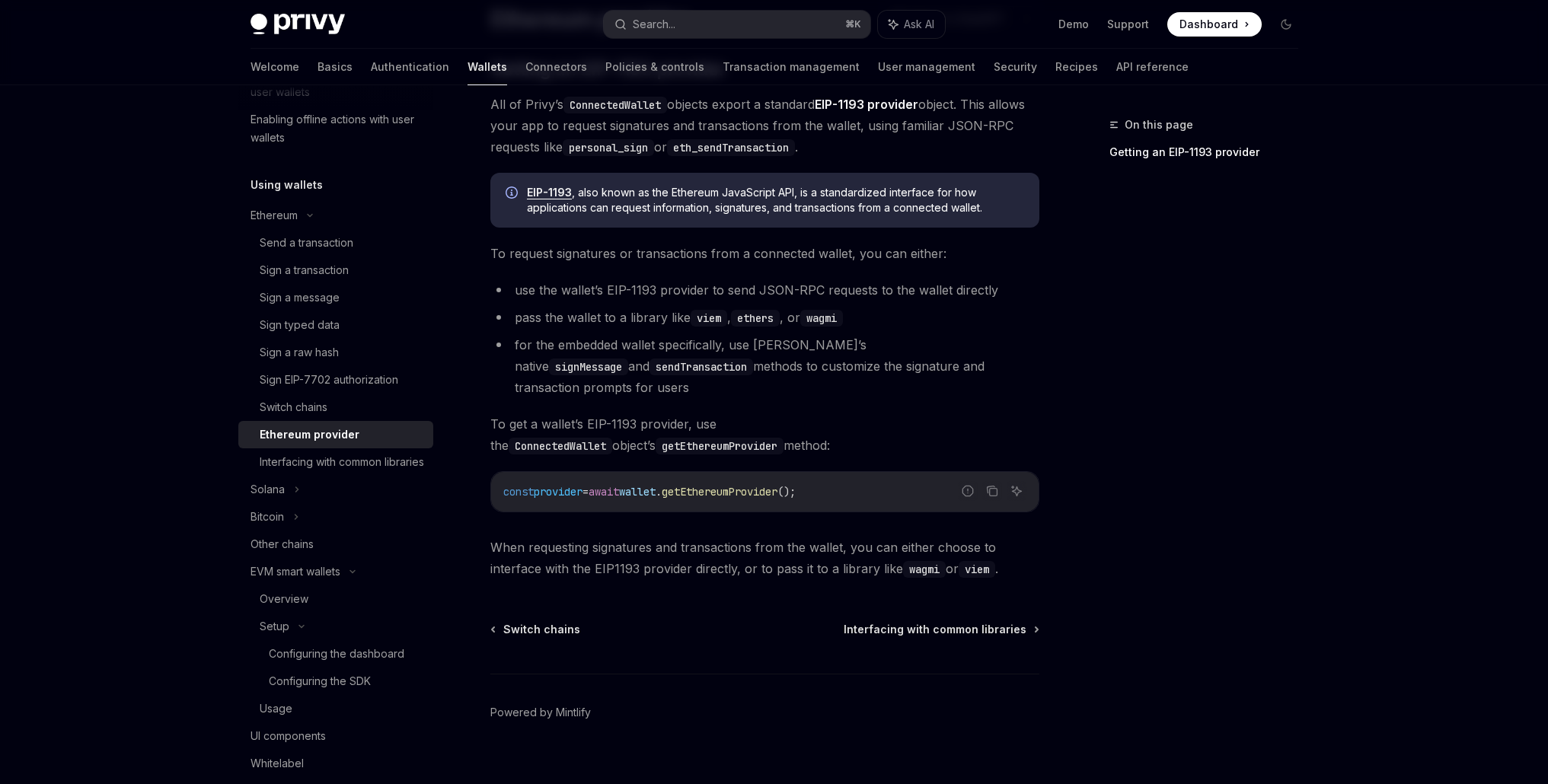
click at [986, 560] on code "viem" at bounding box center [976, 568] width 36 height 17
